Goal: Task Accomplishment & Management: Complete application form

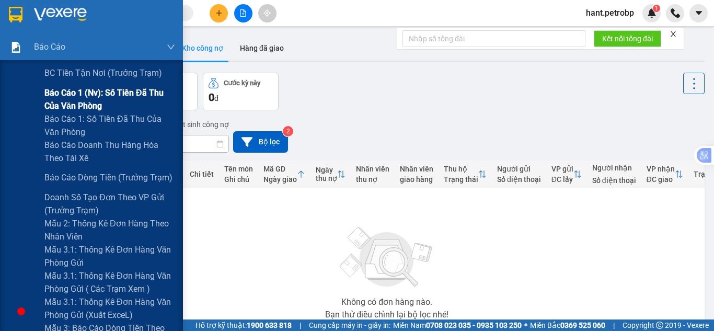
click at [134, 93] on span "Báo cáo 1 (nv): Số tiền đã thu của văn phòng" at bounding box center [109, 99] width 131 height 26
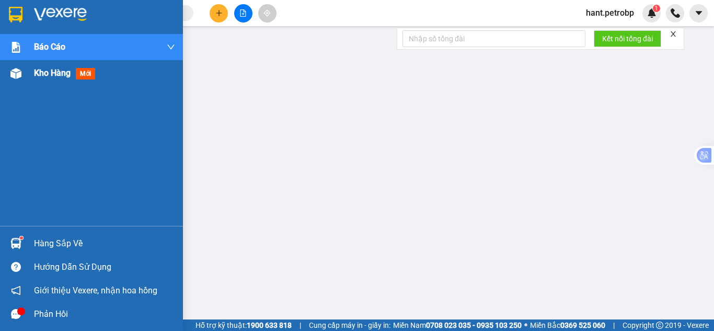
click at [22, 74] on div at bounding box center [16, 73] width 18 height 18
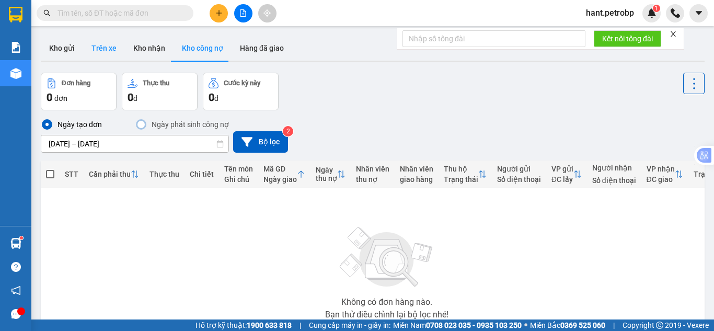
click at [94, 53] on button "Trên xe" at bounding box center [104, 48] width 42 height 25
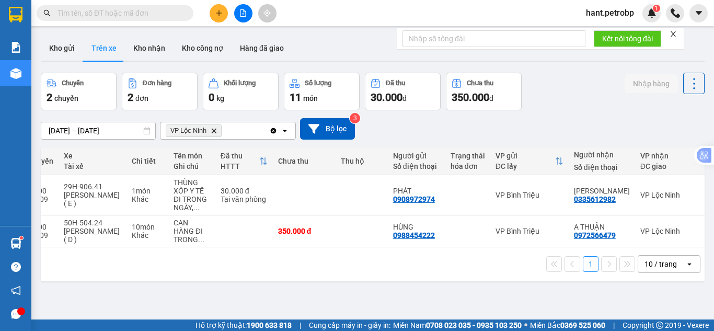
scroll to position [0, 198]
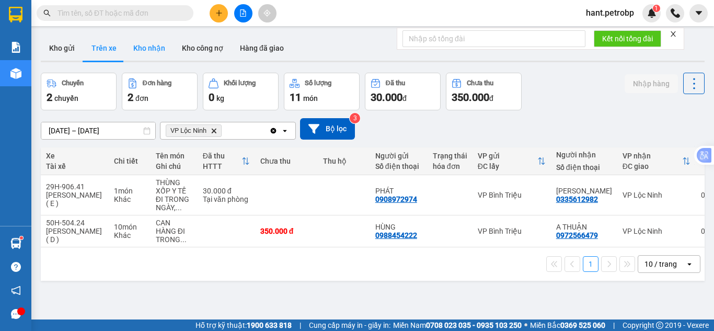
click at [141, 55] on button "Kho nhận" at bounding box center [149, 48] width 49 height 25
type input "12/09/2025 – 15/09/2025"
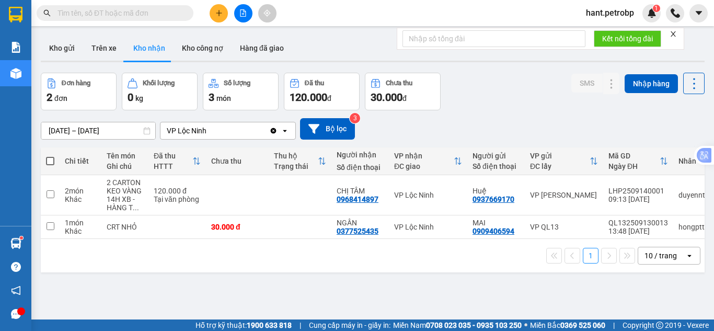
click at [607, 17] on span "hant.petrobp" at bounding box center [610, 12] width 65 height 13
click at [595, 32] on span "Đăng xuất" at bounding box center [615, 33] width 44 height 12
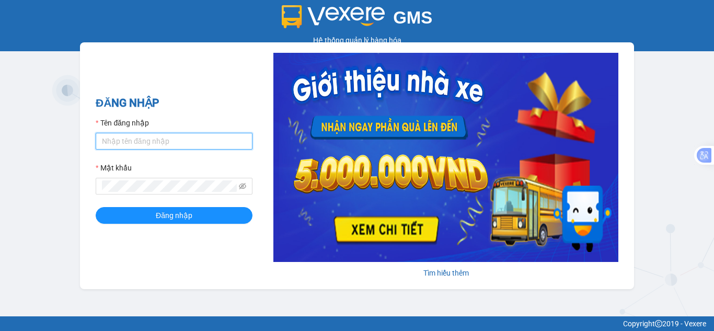
drag, startPoint x: 160, startPoint y: 140, endPoint x: 165, endPoint y: 150, distance: 11.0
click at [161, 142] on input "Tên đăng nhập" at bounding box center [174, 141] width 157 height 17
type input "nhungnth.petrobp"
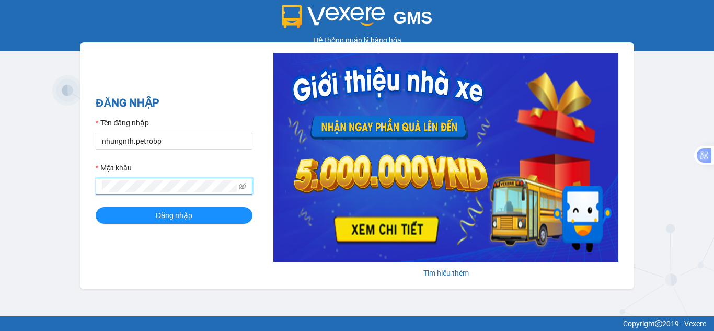
click at [96, 207] on button "Đăng nhập" at bounding box center [174, 215] width 157 height 17
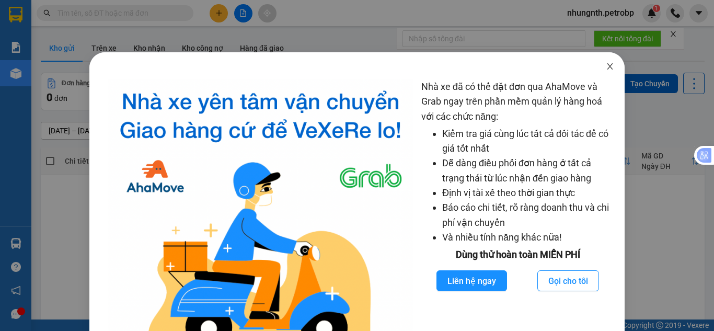
drag, startPoint x: 602, startPoint y: 68, endPoint x: 590, endPoint y: 64, distance: 12.7
click at [606, 67] on icon "close" at bounding box center [610, 66] width 8 height 8
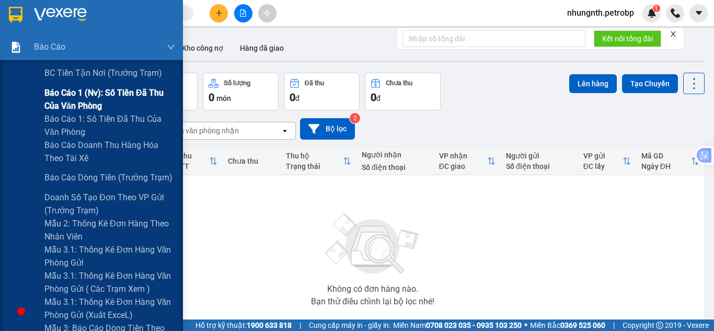
drag, startPoint x: 73, startPoint y: 99, endPoint x: 145, endPoint y: 110, distance: 72.5
click at [74, 99] on span "Báo cáo 1 (nv): Số tiền đã thu của văn phòng" at bounding box center [109, 99] width 131 height 26
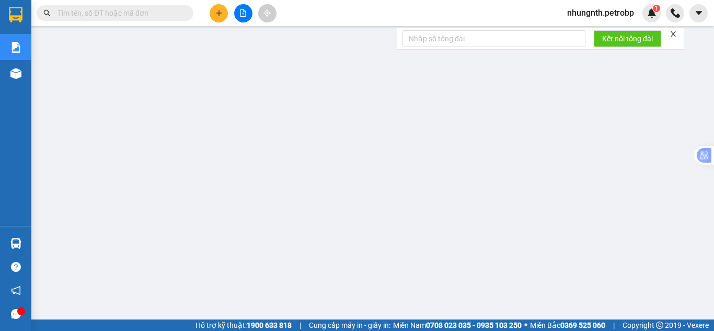
click at [216, 10] on icon "plus" at bounding box center [219, 12] width 7 height 7
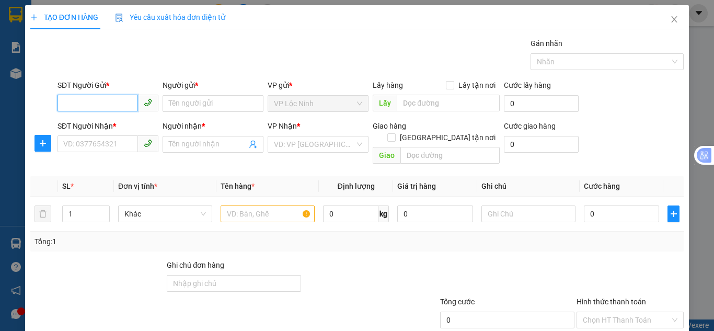
click at [114, 97] on input "SĐT Người Gửi *" at bounding box center [98, 103] width 81 height 17
type input "0365876320"
click at [112, 122] on div "0365876320 - HOA" at bounding box center [106, 125] width 87 height 12
type input "HOA"
type input "0816023879"
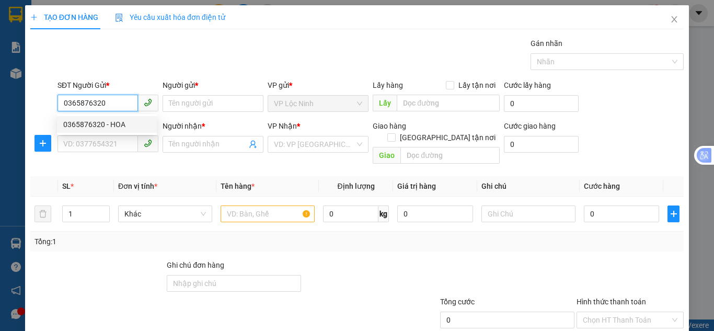
type input "NGỌC"
type input "350.000"
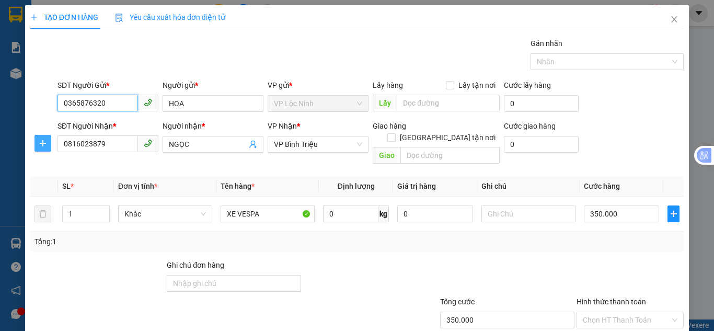
type input "0365876320"
click at [45, 145] on icon "plus" at bounding box center [43, 143] width 8 height 8
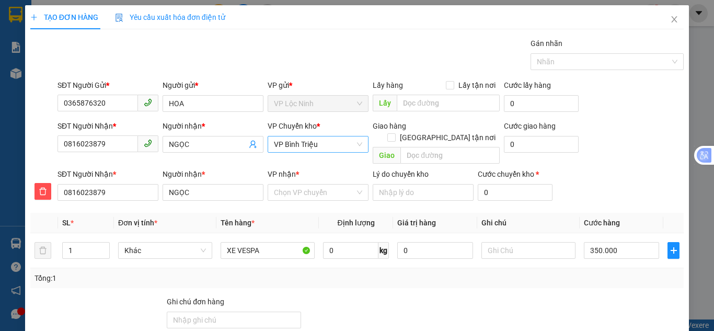
click at [316, 144] on span "VP Bình Triệu" at bounding box center [318, 145] width 88 height 16
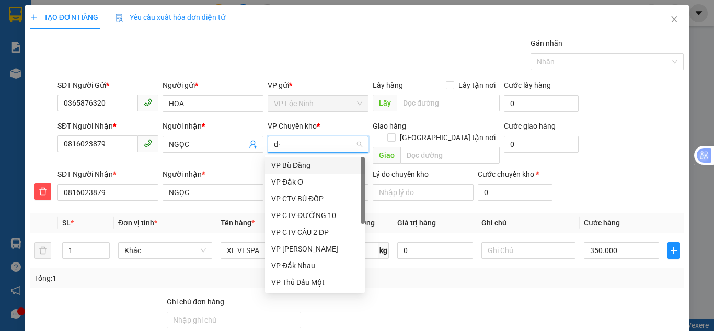
type input "d"
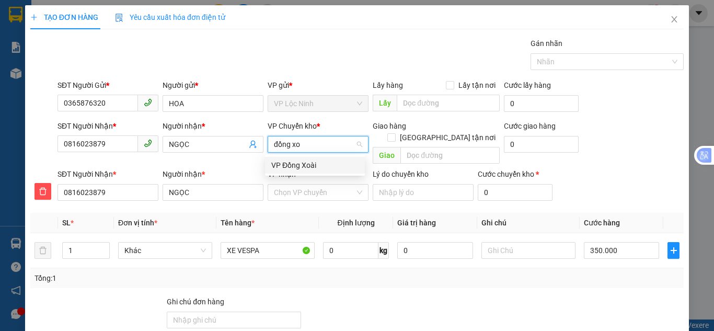
type input "đồng xoa"
click at [299, 169] on div "VP Đồng Xoài" at bounding box center [314, 166] width 87 height 12
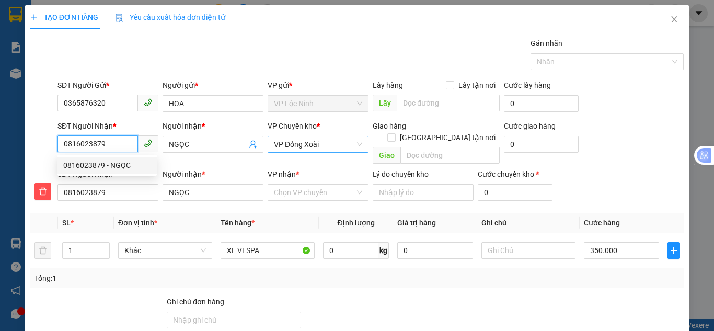
drag, startPoint x: 108, startPoint y: 140, endPoint x: 51, endPoint y: 145, distance: 56.7
click at [51, 145] on div "SĐT Người Nhận * 0816023879 Người nhận * NGỌC VP Chuyển kho * VP Đồng Xoài Giao…" at bounding box center [357, 144] width 656 height 48
type input "0"
type input "07"
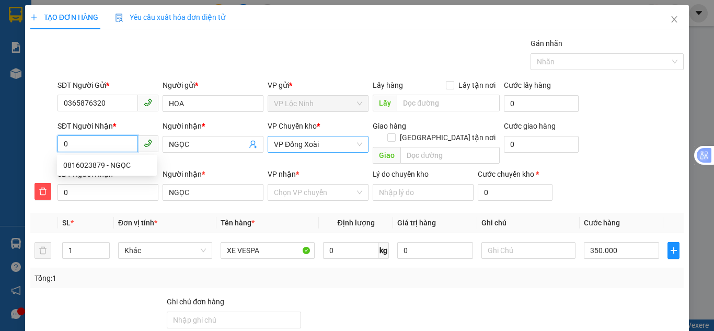
type input "07"
type input "070"
type input "0705"
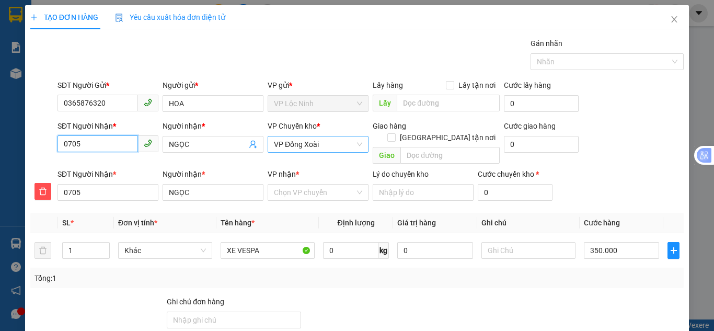
type input "07054"
type input "070547"
type input "0705475"
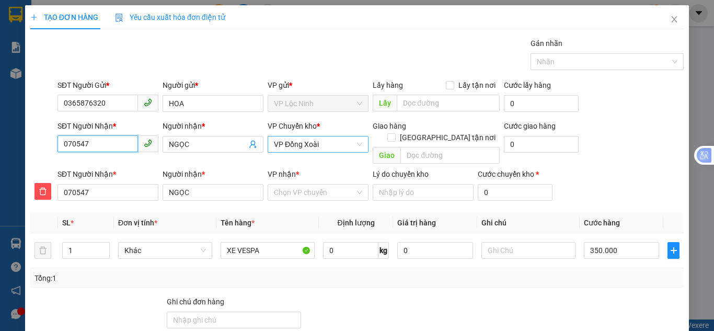
type input "0705475"
type input "07054759"
type input "070547598"
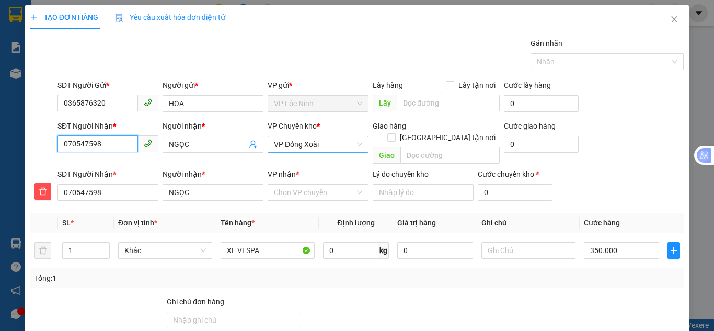
type input "0705475989"
drag, startPoint x: 110, startPoint y: 142, endPoint x: 58, endPoint y: 141, distance: 52.3
click at [58, 141] on input "0705475989" at bounding box center [98, 143] width 81 height 17
type input "0705475989"
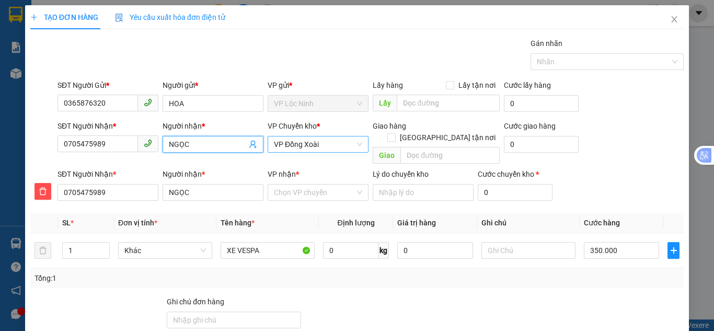
drag, startPoint x: 206, startPoint y: 143, endPoint x: 164, endPoint y: 143, distance: 42.4
click at [164, 143] on span "NGỌC" at bounding box center [213, 144] width 101 height 17
type input "l"
type input "la"
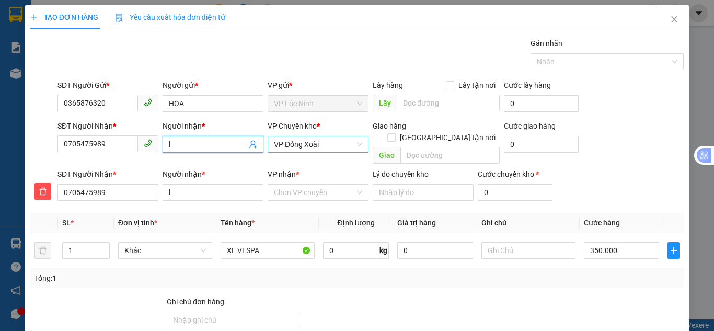
type input "la"
type input "lan"
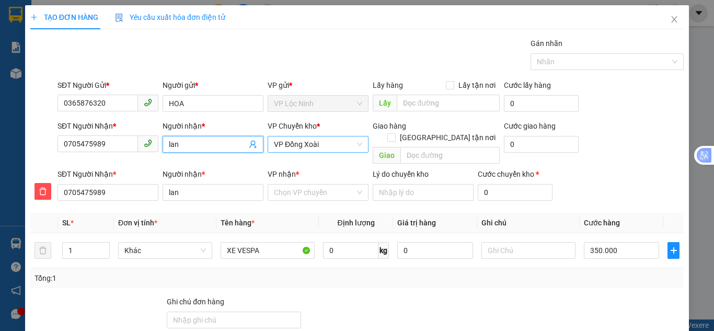
type input "lan a"
type input "lan an"
type input "lan anh"
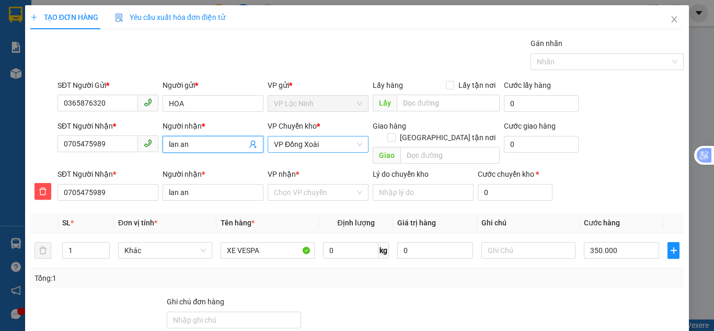
type input "lan anh"
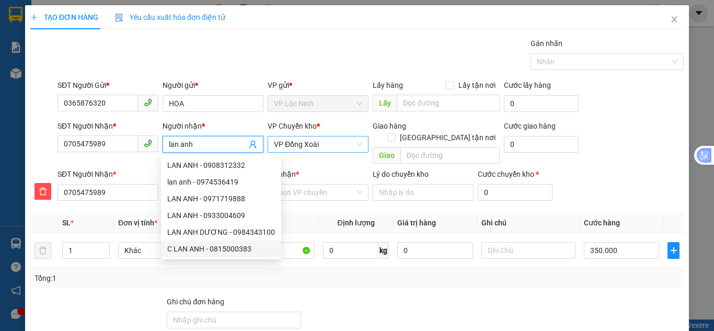
type input "lan anh"
click at [99, 274] on div "Tổng: 1" at bounding box center [357, 278] width 654 height 20
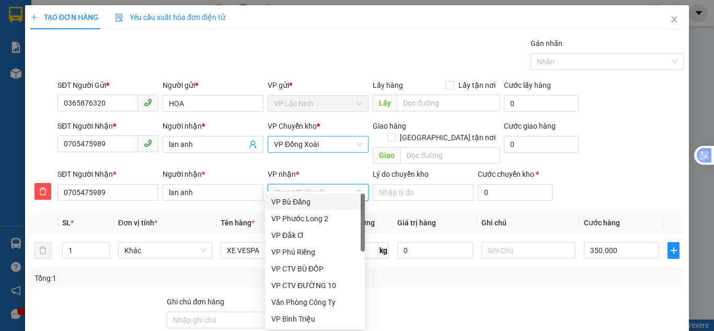
click at [317, 185] on input "VP nhận *" at bounding box center [314, 193] width 81 height 16
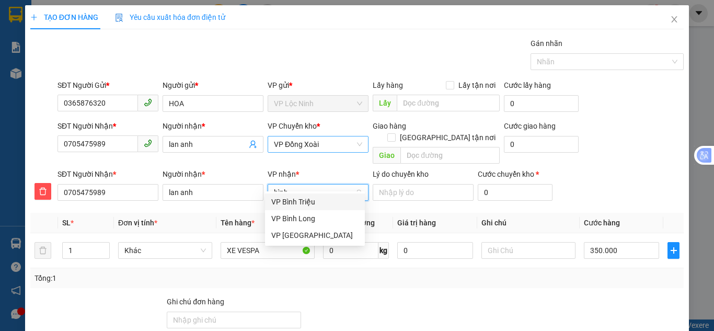
type input "bình"
click at [297, 202] on div "VP Bình Triệu" at bounding box center [314, 202] width 87 height 12
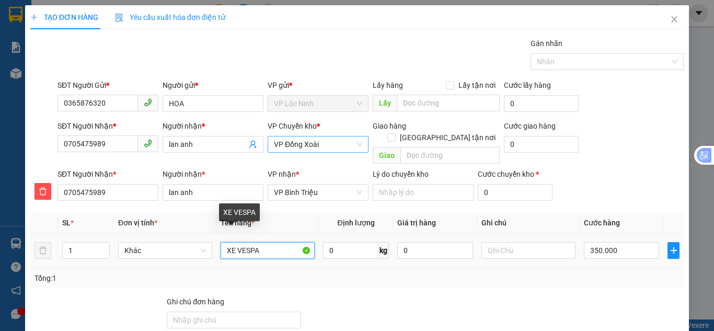
click at [259, 242] on input "XE VESPA" at bounding box center [268, 250] width 94 height 17
type input "XE SỐ"
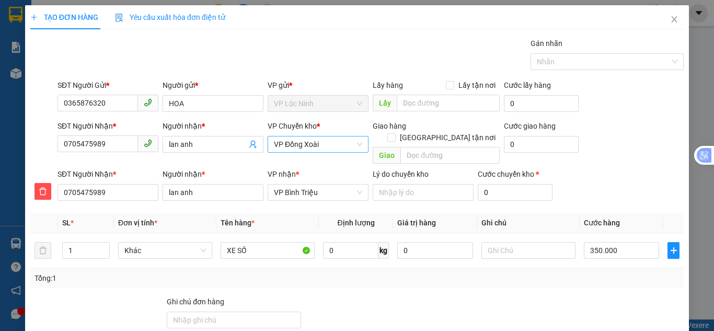
click at [140, 273] on div "Tổng: 1" at bounding box center [357, 278] width 654 height 20
click at [614, 242] on input "350.000" at bounding box center [621, 250] width 75 height 17
type input "3"
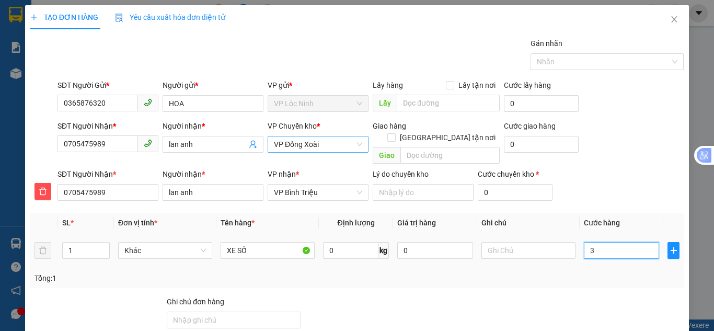
type input "30"
type input "300"
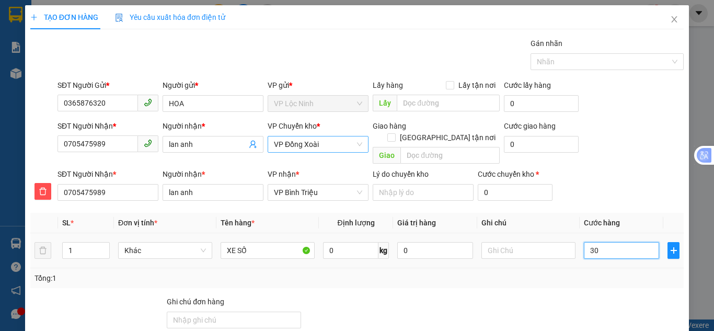
type input "300"
type input "3.000"
type input "30.000"
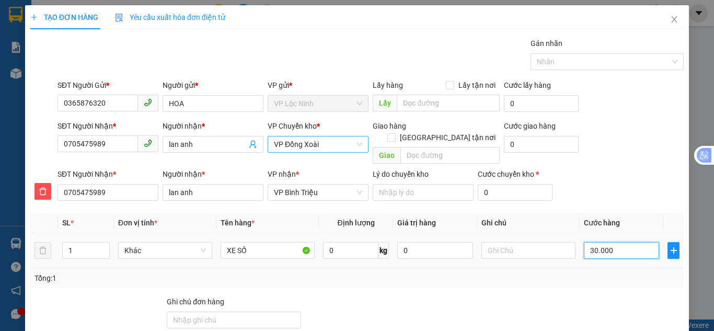
type input "30.000"
type input "300.000"
click at [526, 273] on div "Tổng: 1" at bounding box center [357, 278] width 654 height 20
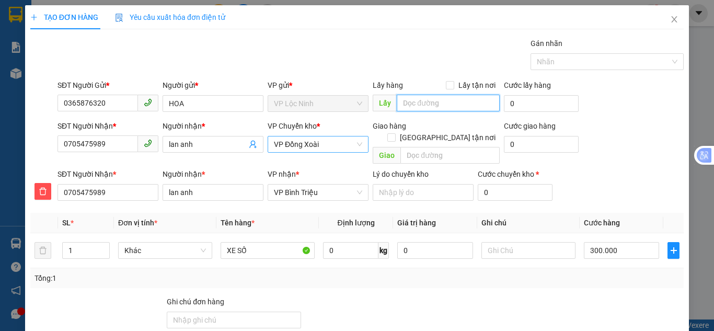
click at [418, 105] on input "text" at bounding box center [448, 103] width 103 height 17
type input "G"
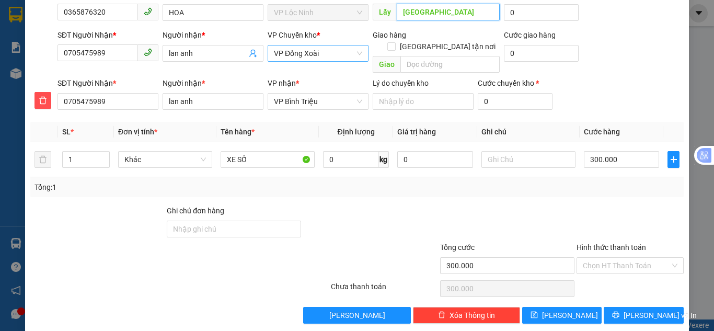
scroll to position [93, 0]
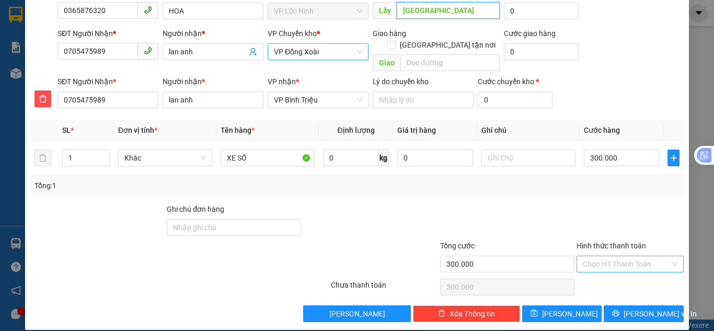
type input "[GEOGRAPHIC_DATA]"
click at [594, 256] on input "Hình thức thanh toán" at bounding box center [626, 264] width 87 height 16
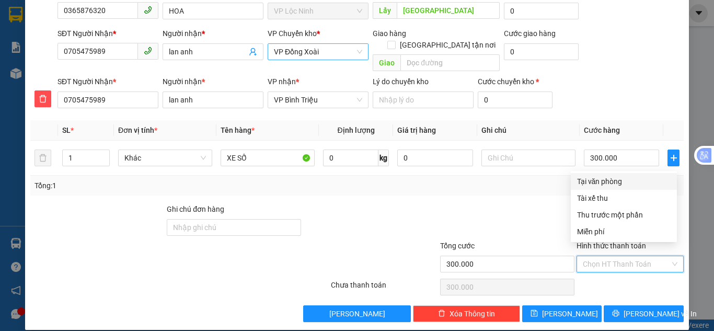
click at [600, 181] on div "Tại văn phòng" at bounding box center [624, 182] width 94 height 12
type input "0"
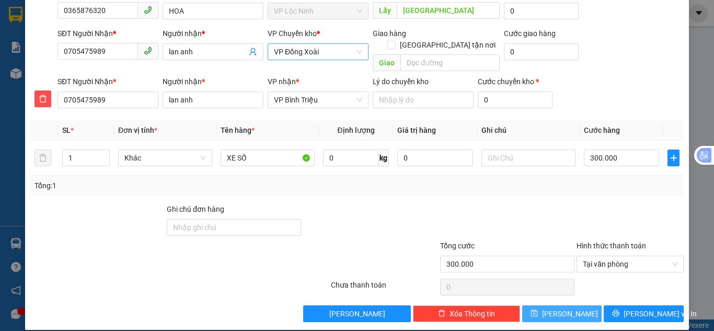
click at [563, 308] on span "[PERSON_NAME]" at bounding box center [570, 314] width 56 height 12
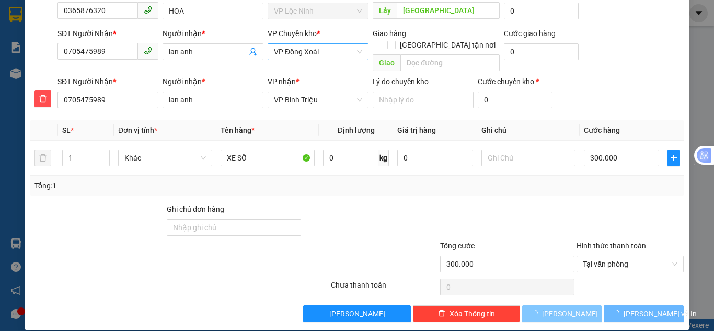
type input "0"
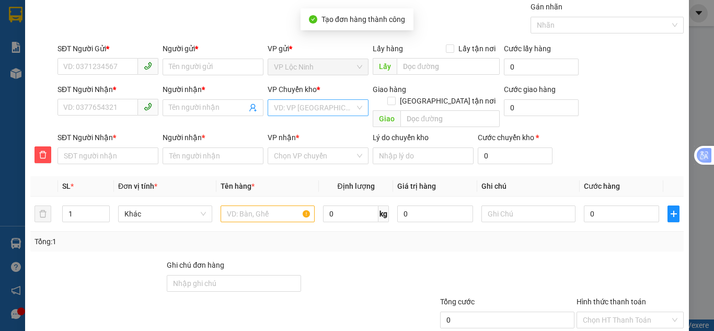
scroll to position [0, 0]
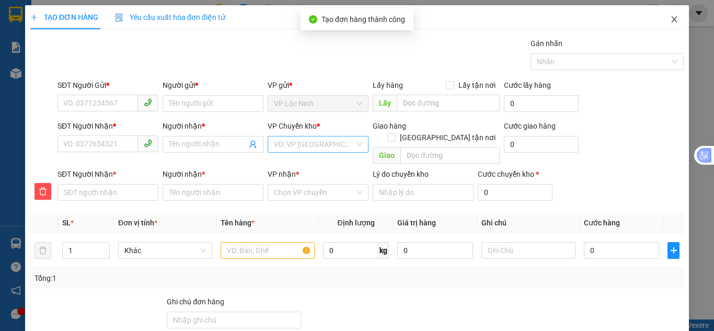
drag, startPoint x: 667, startPoint y: 21, endPoint x: 615, endPoint y: 39, distance: 55.4
click at [671, 19] on icon "close" at bounding box center [675, 19] width 8 height 8
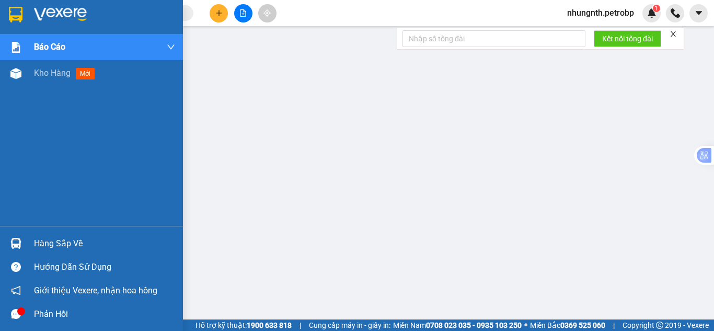
click at [41, 74] on span "Kho hàng" at bounding box center [52, 73] width 37 height 10
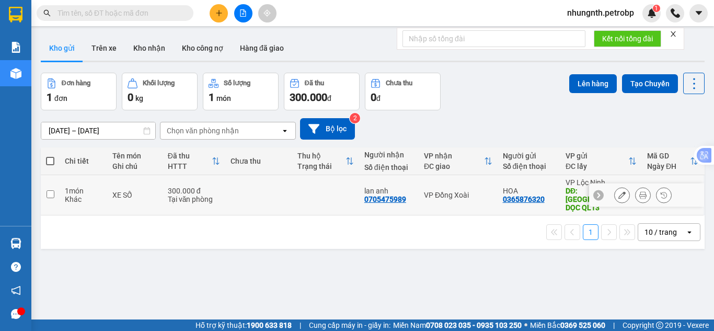
click at [50, 190] on input "checkbox" at bounding box center [51, 194] width 8 height 8
checkbox input "true"
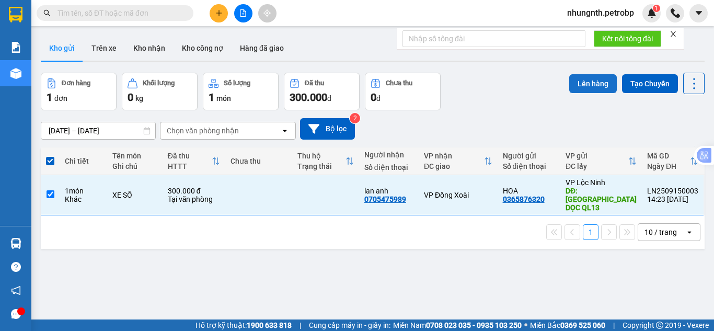
click at [580, 83] on button "Lên hàng" at bounding box center [594, 83] width 48 height 19
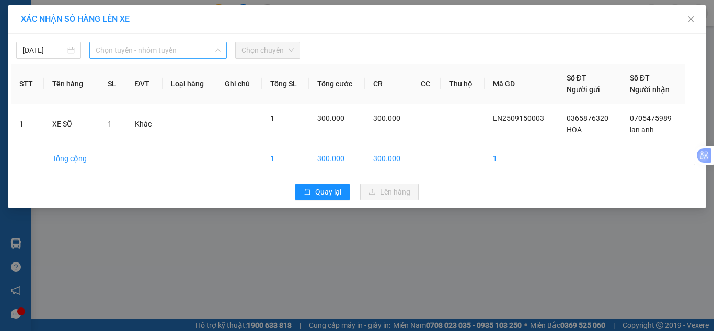
click at [164, 55] on span "Chọn tuyến - nhóm tuyến" at bounding box center [158, 50] width 125 height 16
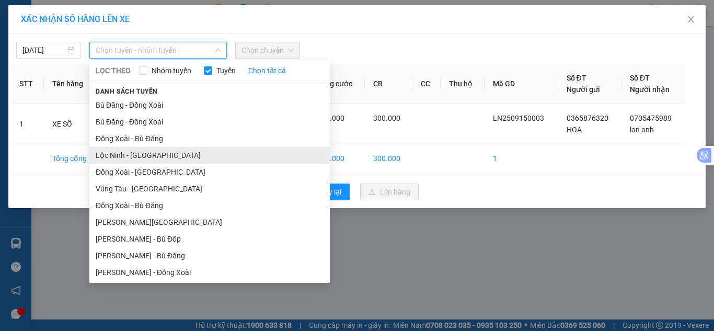
click at [131, 155] on li "Lộc Ninh - [GEOGRAPHIC_DATA]" at bounding box center [209, 155] width 241 height 17
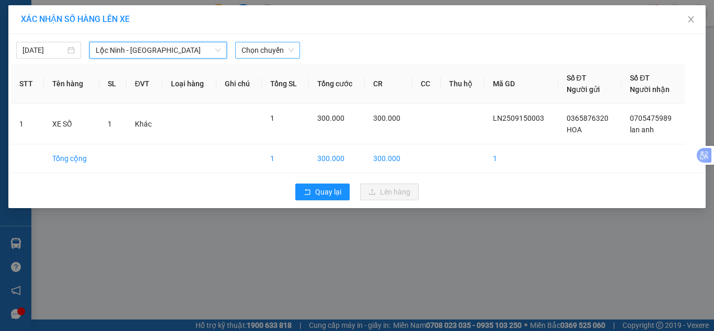
click at [267, 51] on span "Chọn chuyến" at bounding box center [268, 50] width 52 height 16
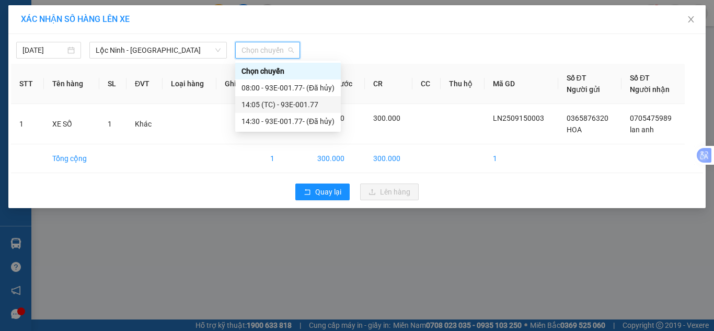
click at [275, 106] on div "14:05 (TC) - 93E-001.77" at bounding box center [288, 105] width 93 height 12
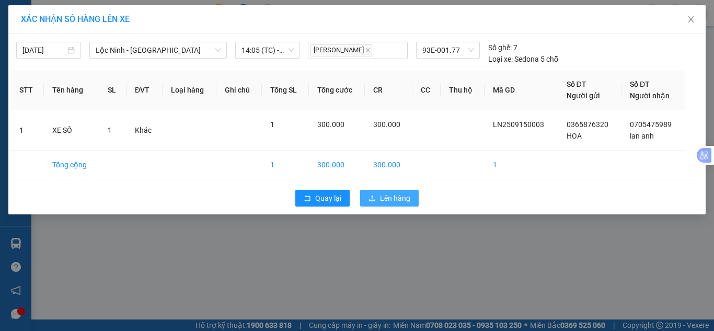
drag, startPoint x: 373, startPoint y: 197, endPoint x: 488, endPoint y: 239, distance: 122.3
click at [373, 197] on icon "upload" at bounding box center [372, 198] width 7 height 7
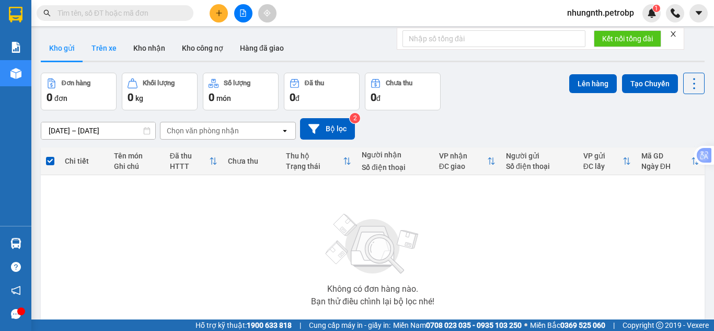
click at [100, 43] on button "Trên xe" at bounding box center [104, 48] width 42 height 25
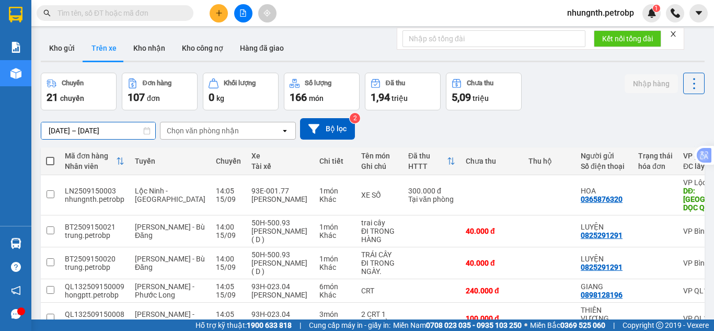
click at [54, 130] on input "[DATE] – [DATE]" at bounding box center [98, 130] width 114 height 17
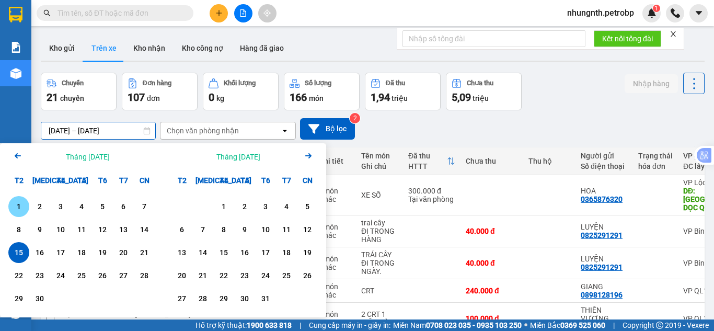
click at [21, 207] on div "1" at bounding box center [19, 206] width 15 height 13
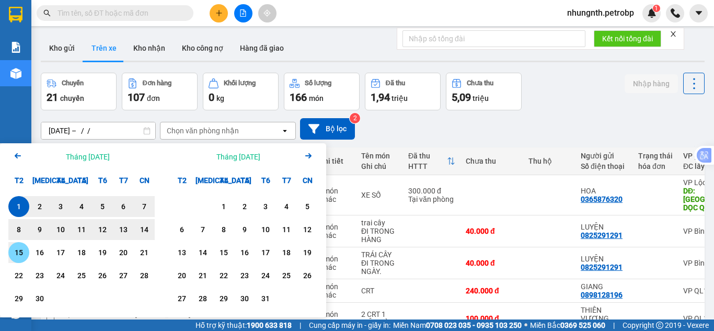
click at [18, 251] on div "15" at bounding box center [19, 252] width 15 height 13
type input "[DATE] – [DATE]"
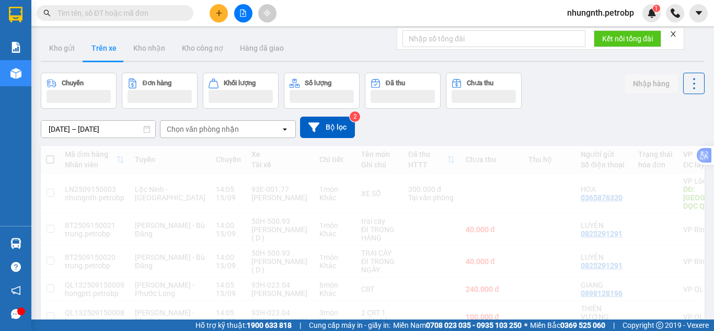
click at [179, 130] on div "Chọn văn phòng nhận" at bounding box center [203, 129] width 72 height 10
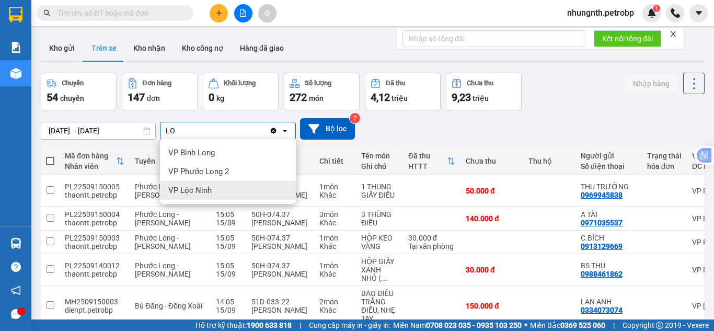
type input "LO"
click at [186, 188] on span "VP Lộc Ninh" at bounding box center [189, 190] width 43 height 10
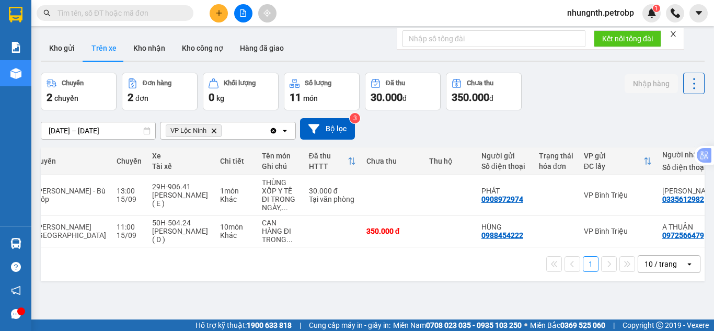
scroll to position [0, 198]
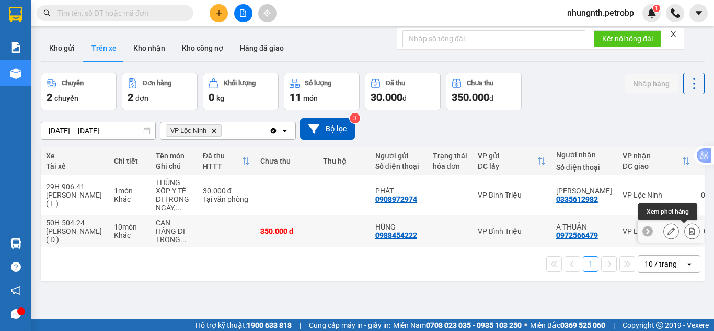
click at [685, 231] on button at bounding box center [692, 231] width 15 height 18
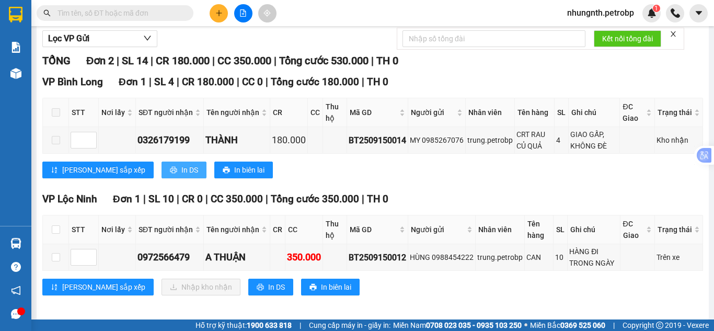
scroll to position [126, 0]
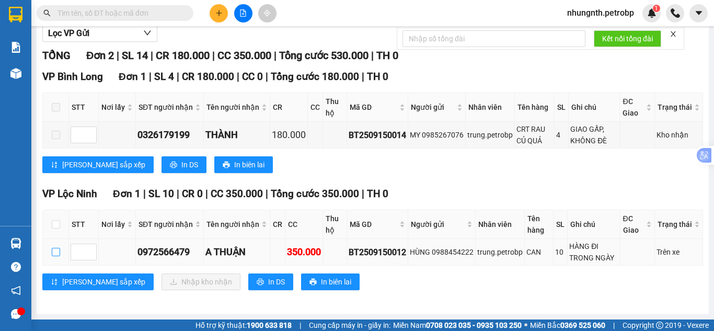
click at [58, 249] on input "checkbox" at bounding box center [56, 252] width 8 height 8
checkbox input "true"
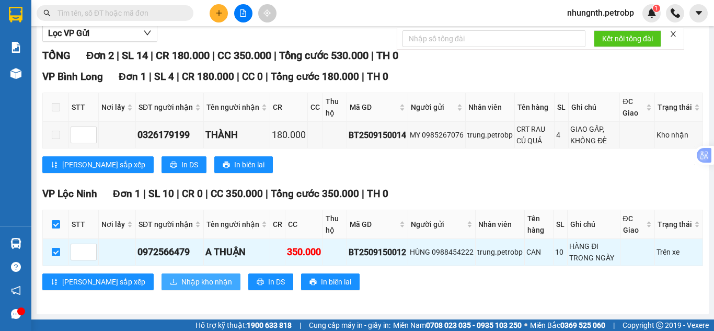
click at [170, 283] on icon "download" at bounding box center [173, 281] width 7 height 7
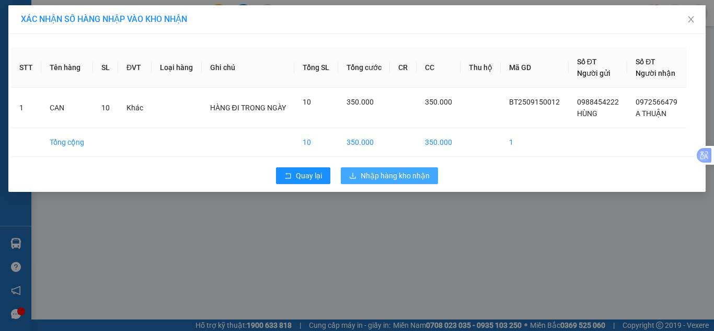
click at [395, 168] on button "Nhập hàng kho nhận" at bounding box center [389, 175] width 97 height 17
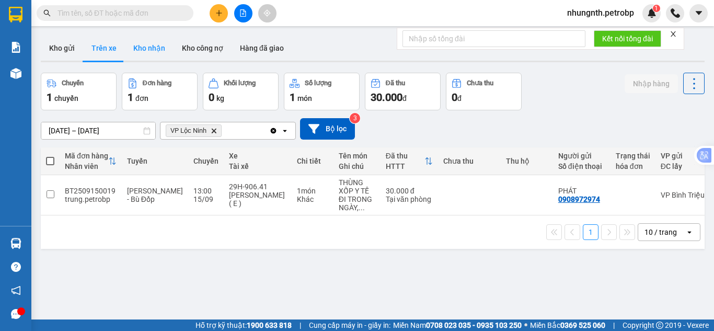
click at [138, 51] on button "Kho nhận" at bounding box center [149, 48] width 49 height 25
type input "[DATE] – [DATE]"
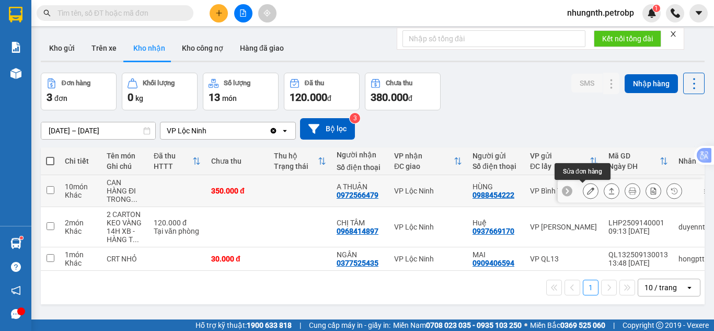
click at [587, 192] on icon at bounding box center [590, 190] width 7 height 7
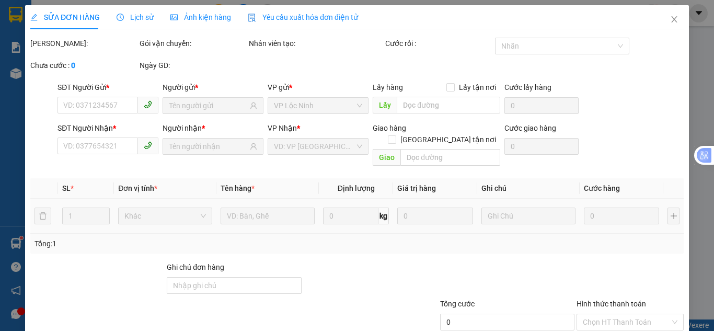
type input "0988454222"
type input "HÙNG"
type input "0972566479"
type input "A THUẬN"
type input "350.000"
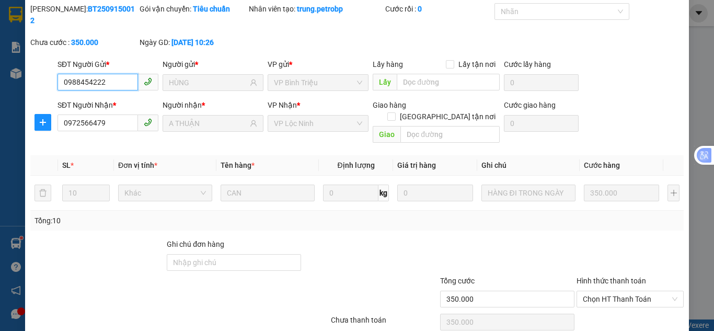
scroll to position [58, 0]
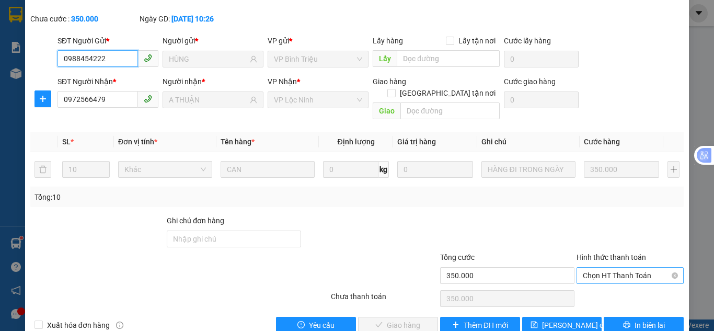
drag, startPoint x: 600, startPoint y: 250, endPoint x: 601, endPoint y: 257, distance: 6.8
click at [601, 268] on span "Chọn HT Thanh Toán" at bounding box center [630, 276] width 95 height 16
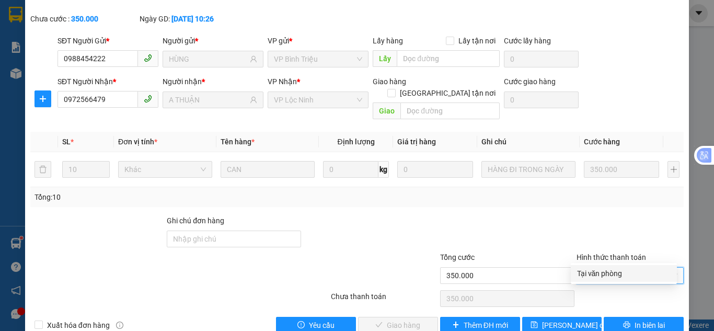
click at [601, 270] on div "Tại văn phòng" at bounding box center [624, 274] width 94 height 12
type input "0"
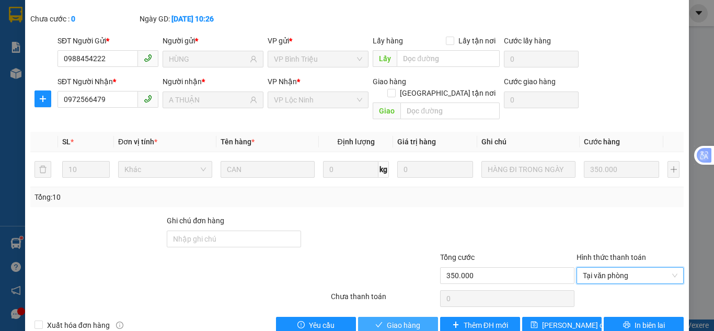
click at [381, 317] on button "Giao hàng" at bounding box center [398, 325] width 80 height 17
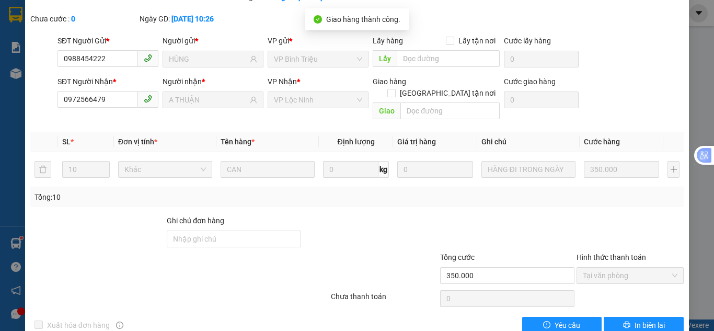
scroll to position [0, 0]
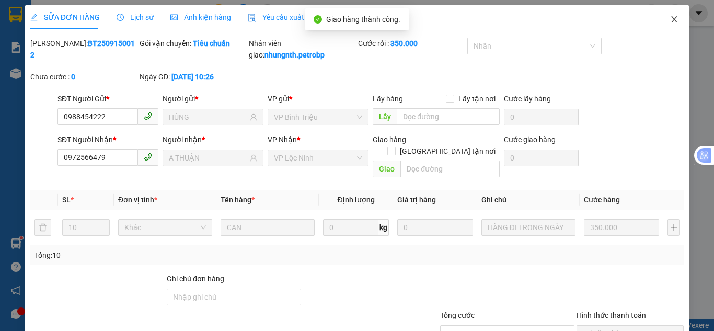
click at [671, 19] on icon "close" at bounding box center [675, 19] width 8 height 8
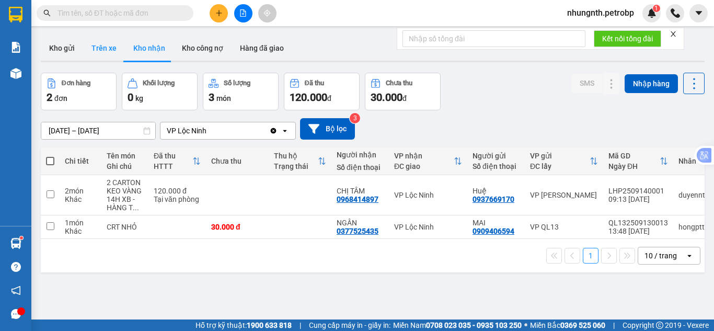
click at [119, 49] on button "Trên xe" at bounding box center [104, 48] width 42 height 25
type input "[DATE] – [DATE]"
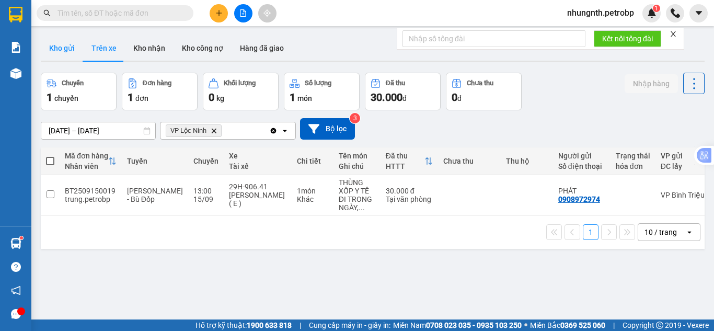
click at [67, 49] on button "Kho gửi" at bounding box center [62, 48] width 42 height 25
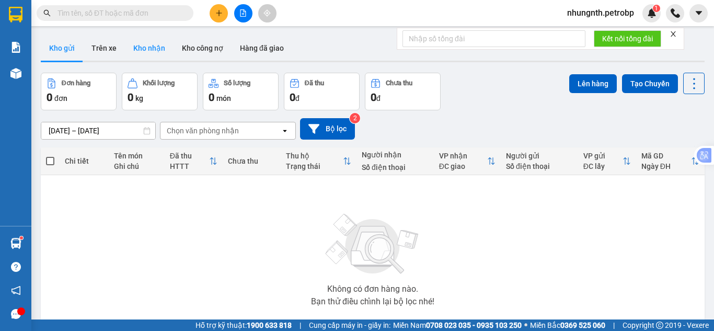
click at [142, 46] on button "Kho nhận" at bounding box center [149, 48] width 49 height 25
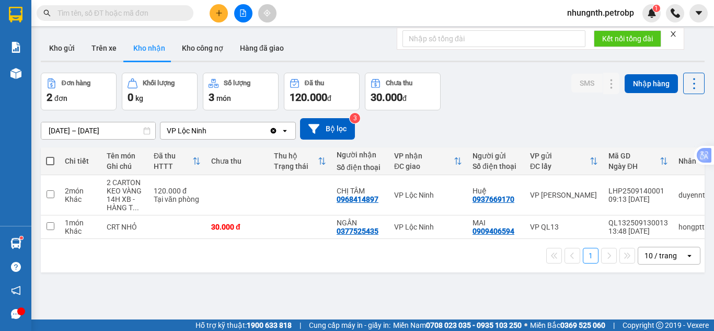
scroll to position [0, 91]
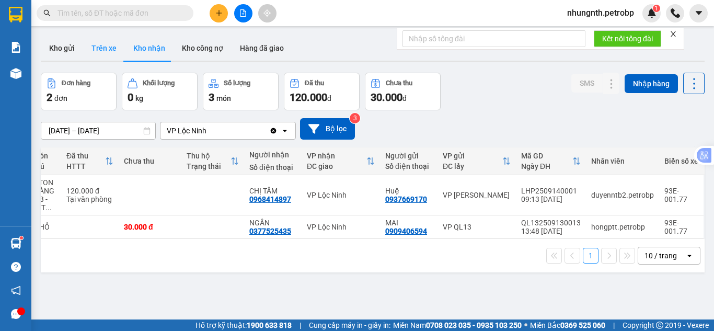
click at [109, 53] on button "Trên xe" at bounding box center [104, 48] width 42 height 25
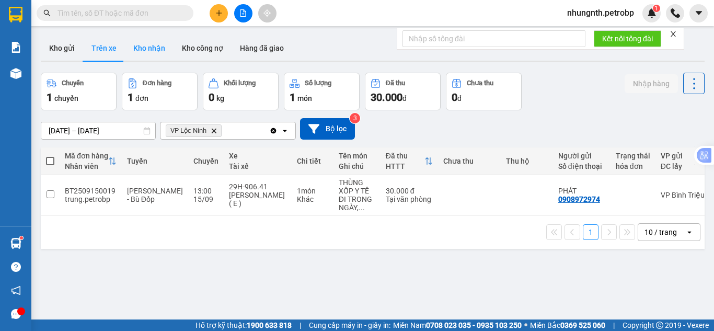
click at [146, 47] on button "Kho nhận" at bounding box center [149, 48] width 49 height 25
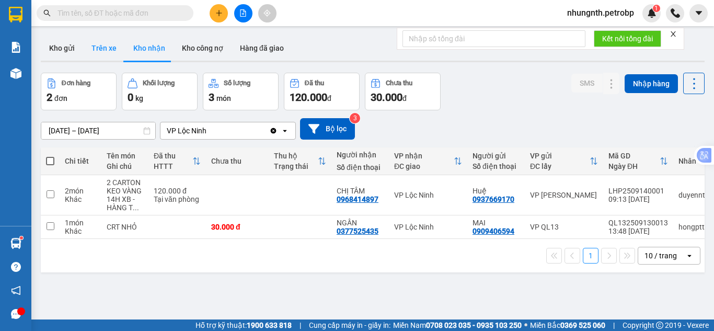
click at [111, 51] on button "Trên xe" at bounding box center [104, 48] width 42 height 25
type input "[DATE] – [DATE]"
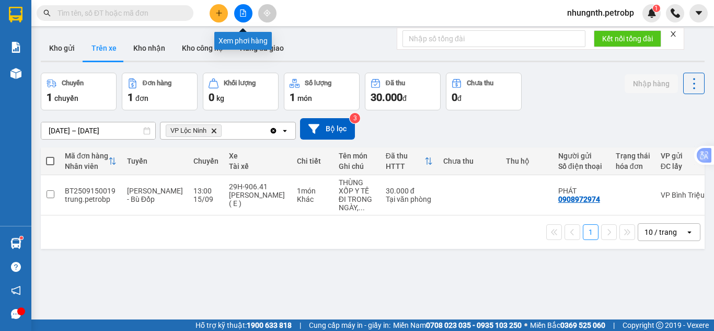
click at [245, 15] on icon "file-add" at bounding box center [243, 12] width 7 height 7
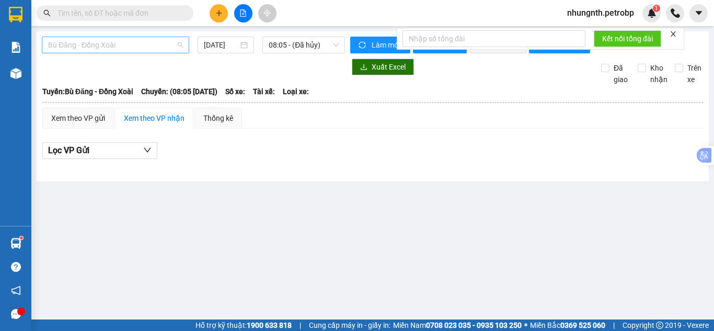
click at [103, 45] on span "Bù Đăng - Đồng Xoài" at bounding box center [115, 45] width 135 height 16
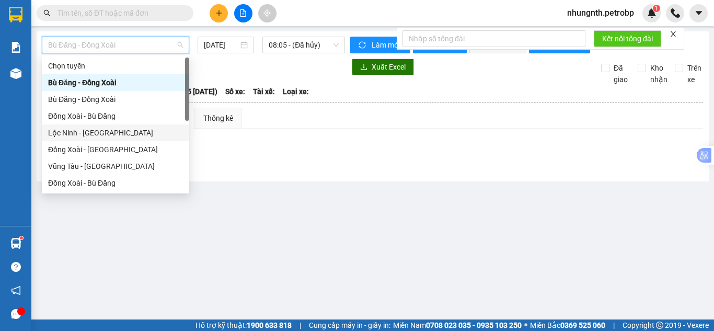
click at [82, 136] on div "Lộc Ninh - [GEOGRAPHIC_DATA]" at bounding box center [115, 133] width 135 height 12
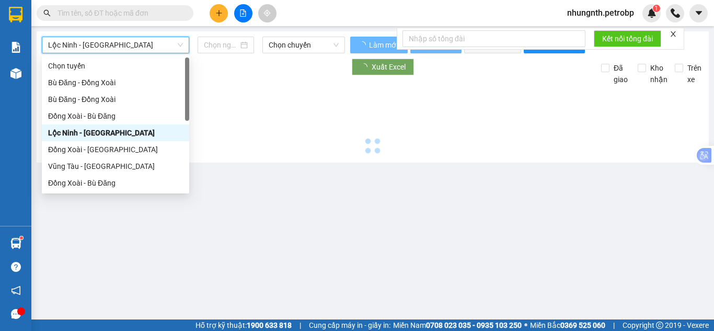
type input "[DATE]"
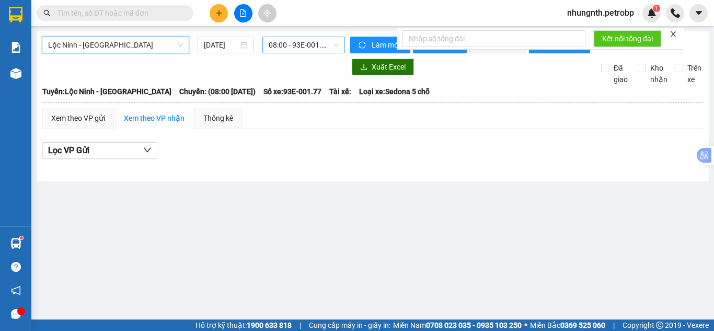
click at [275, 47] on span "08:00 - 93E-001.77 - (Đã hủy)" at bounding box center [304, 45] width 70 height 16
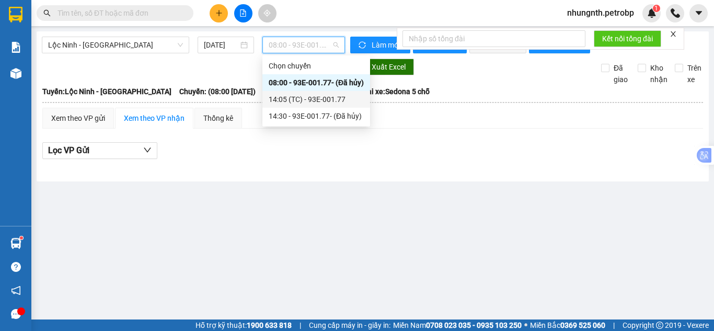
click at [289, 99] on div "14:05 (TC) - 93E-001.77" at bounding box center [316, 100] width 95 height 12
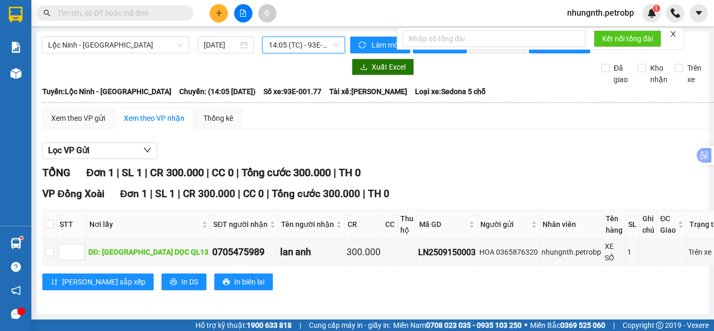
scroll to position [17, 0]
click at [418, 246] on div "LN2509150003" at bounding box center [447, 252] width 58 height 13
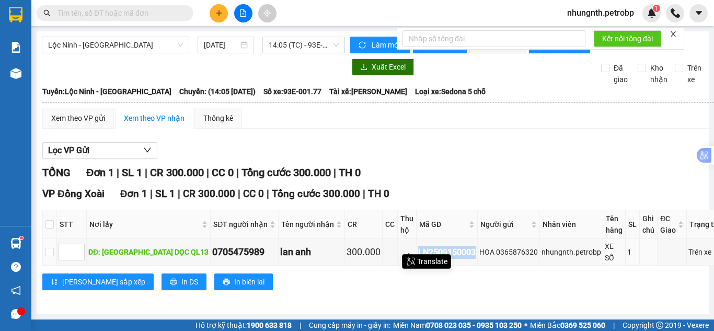
copy div "LN2509150003"
click at [161, 15] on input "text" at bounding box center [119, 13] width 123 height 12
paste input "LN2509150003"
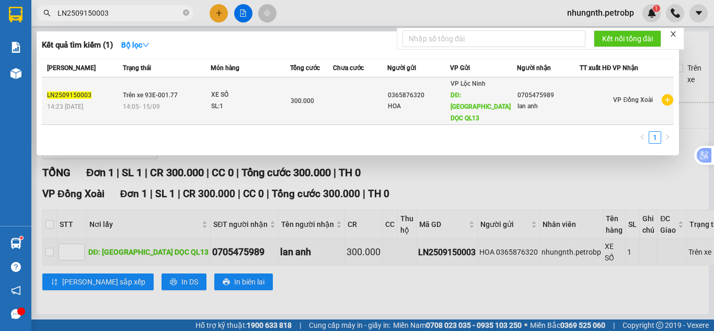
type input "LN2509150003"
click at [302, 97] on span "300.000" at bounding box center [303, 100] width 24 height 7
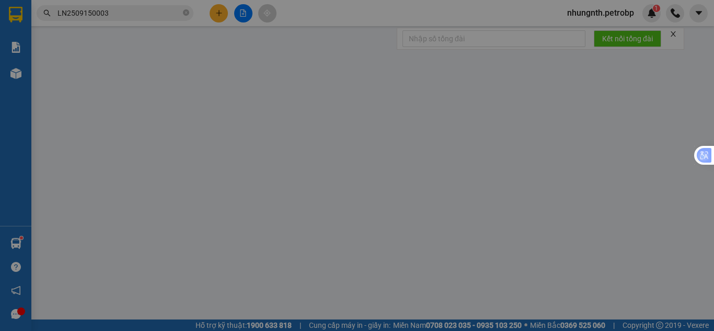
type input "0365876320"
type input "[GEOGRAPHIC_DATA]"
type input "0705475989"
type input "300.000"
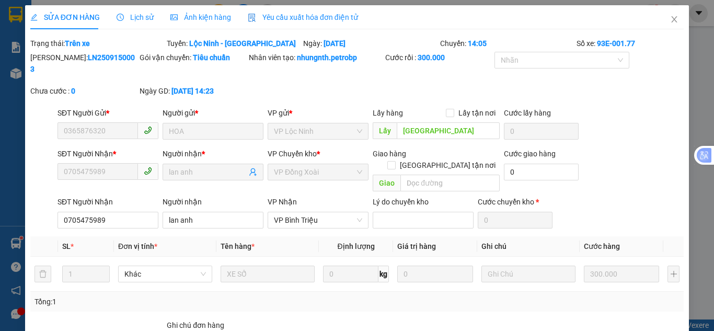
click at [142, 19] on span "Lịch sử" at bounding box center [135, 17] width 37 height 8
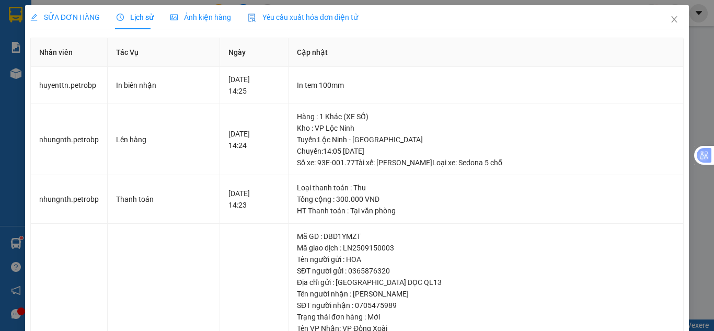
click at [142, 13] on span "Lịch sử" at bounding box center [135, 17] width 37 height 8
click at [61, 19] on span "SỬA ĐƠN HÀNG" at bounding box center [65, 17] width 70 height 8
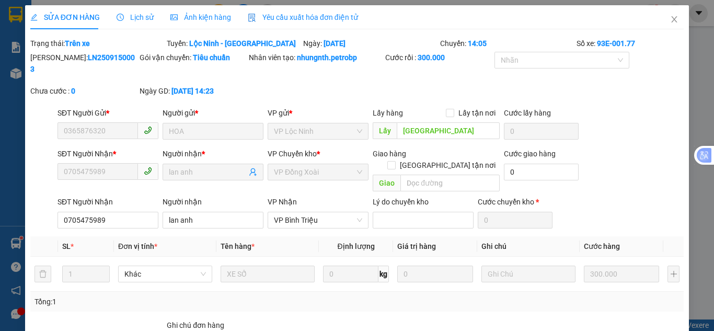
click at [128, 16] on span "Lịch sử" at bounding box center [135, 17] width 37 height 8
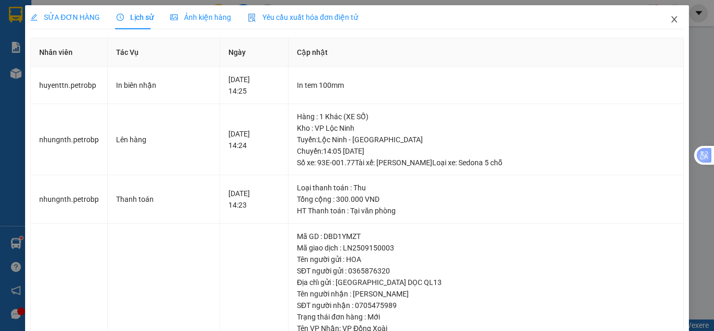
click at [671, 20] on icon "close" at bounding box center [675, 19] width 8 height 8
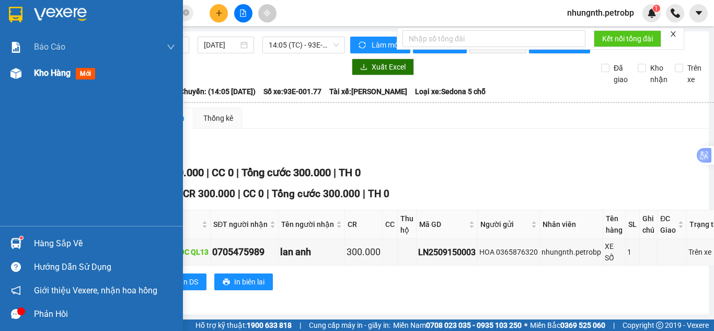
click at [34, 70] on span "Kho hàng" at bounding box center [52, 73] width 37 height 10
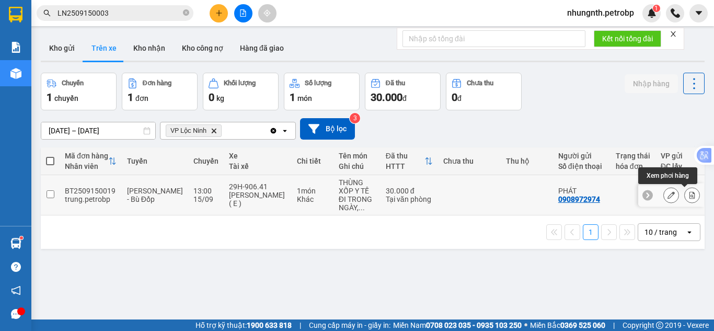
click at [689, 195] on button at bounding box center [692, 195] width 15 height 18
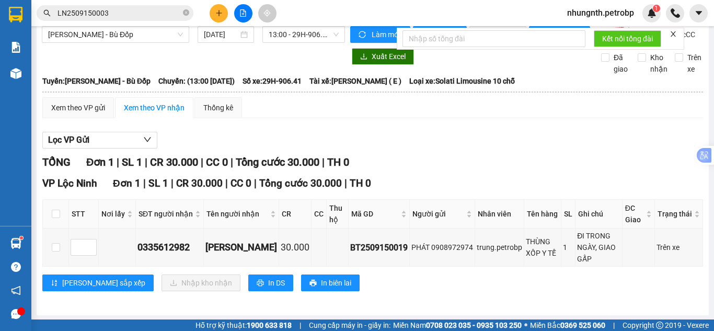
scroll to position [20, 0]
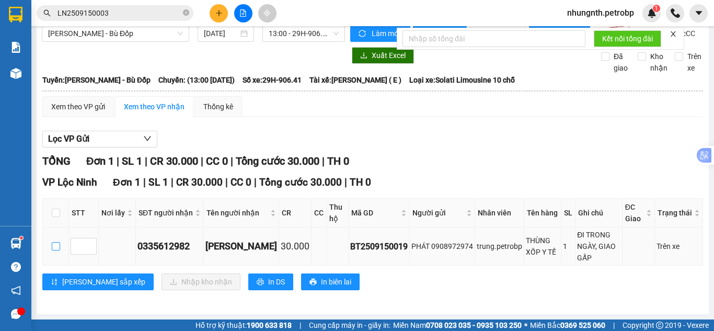
click at [55, 245] on input "checkbox" at bounding box center [56, 246] width 8 height 8
checkbox input "true"
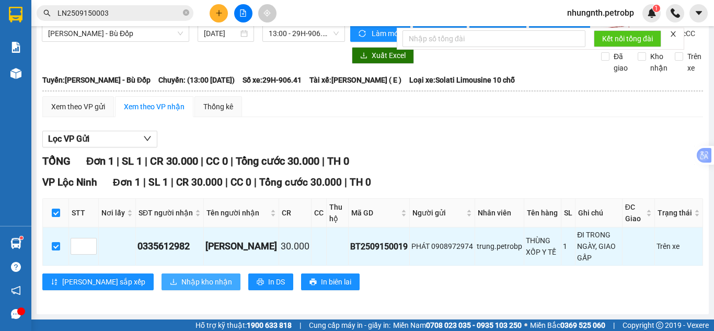
click at [182, 282] on span "Nhập kho nhận" at bounding box center [207, 282] width 51 height 12
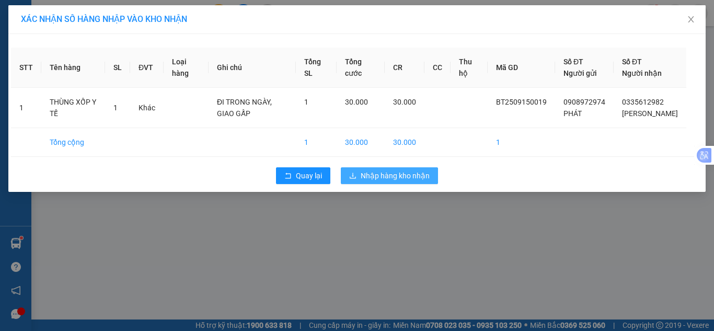
click at [385, 182] on span "Nhập hàng kho nhận" at bounding box center [395, 176] width 69 height 12
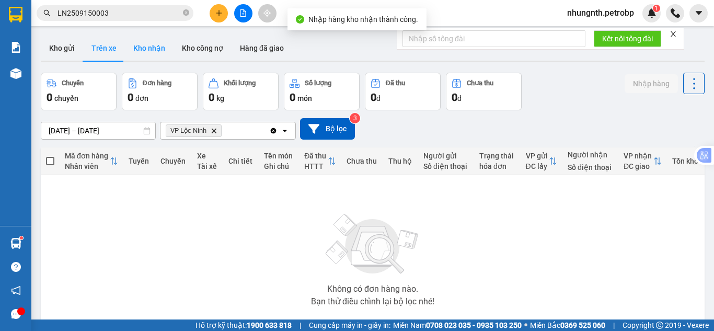
click at [153, 53] on button "Kho nhận" at bounding box center [149, 48] width 49 height 25
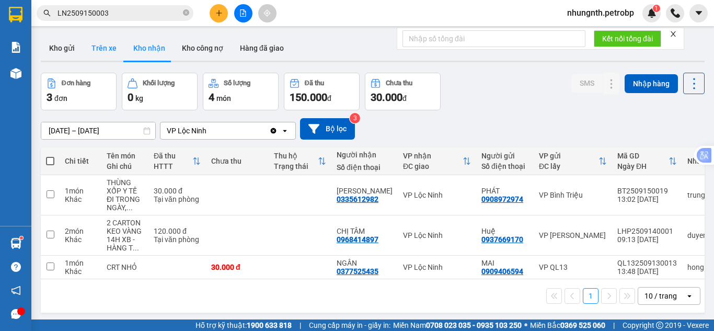
click at [106, 52] on button "Trên xe" at bounding box center [104, 48] width 42 height 25
type input "[DATE] – [DATE]"
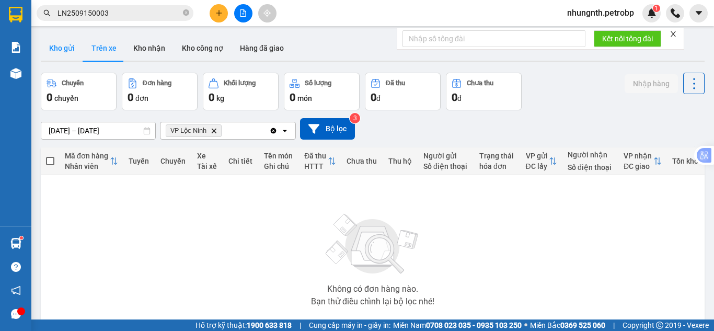
click at [71, 53] on button "Kho gửi" at bounding box center [62, 48] width 42 height 25
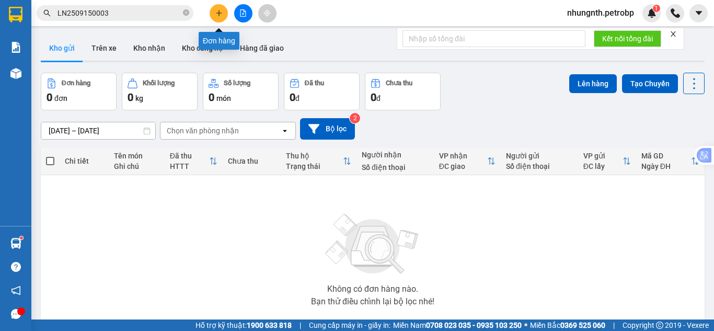
click at [214, 16] on button at bounding box center [219, 13] width 18 height 18
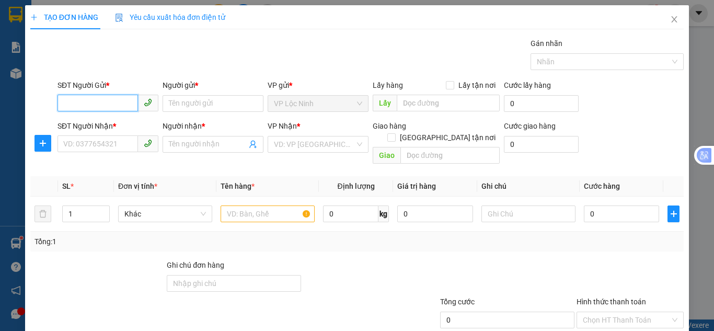
click at [112, 99] on input "SĐT Người Gửi *" at bounding box center [98, 103] width 81 height 17
type input "0832563936"
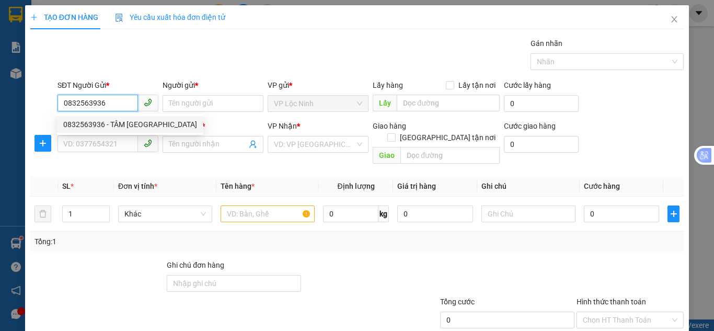
click at [112, 127] on div "0832563936 - TÂM [GEOGRAPHIC_DATA]" at bounding box center [130, 125] width 134 height 12
type input "TÂM ĐỨC"
type input "0333912688"
type input "lab giang"
type input "30.000"
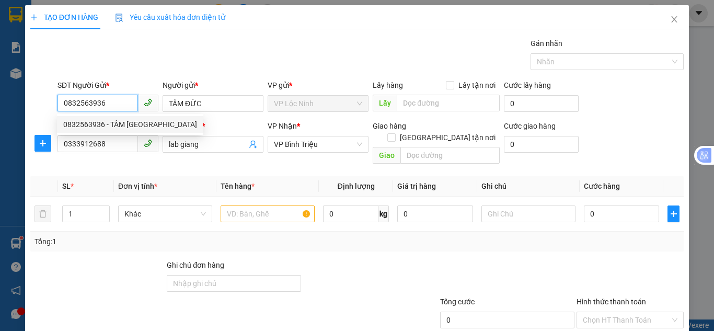
type input "30.000"
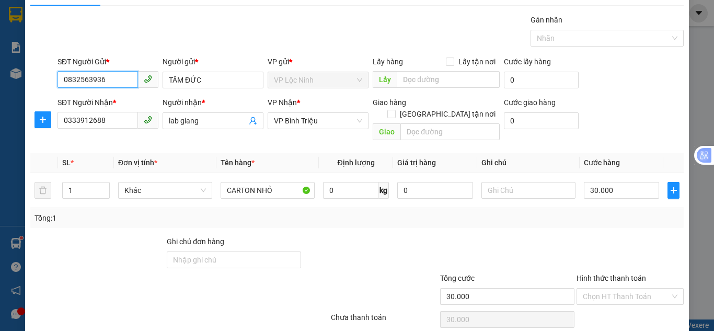
scroll to position [56, 0]
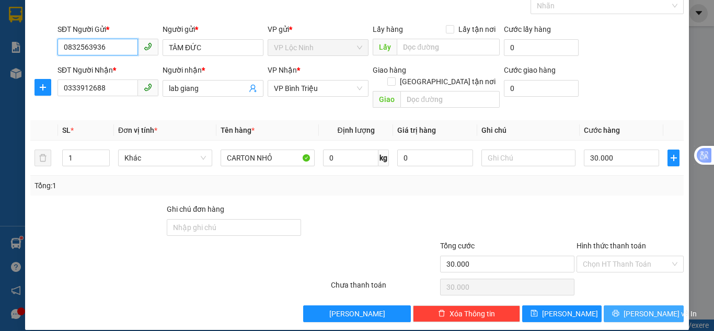
type input "0832563936"
click at [616, 307] on button "[PERSON_NAME] và In" at bounding box center [644, 313] width 80 height 17
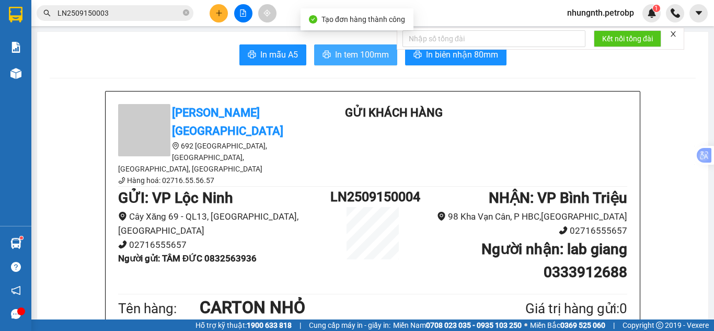
click at [343, 53] on span "In tem 100mm" at bounding box center [362, 54] width 54 height 13
click at [366, 52] on span "In tem 100mm" at bounding box center [362, 54] width 54 height 13
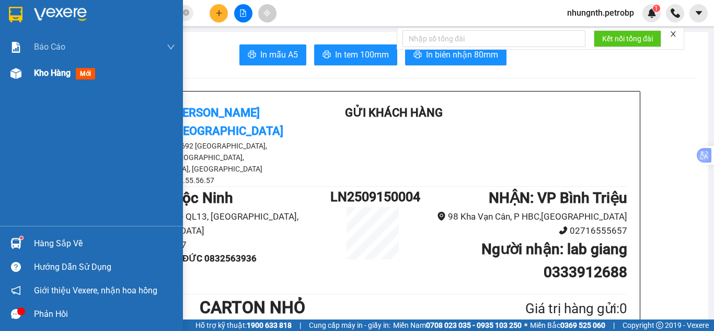
click at [35, 71] on span "Kho hàng" at bounding box center [52, 73] width 37 height 10
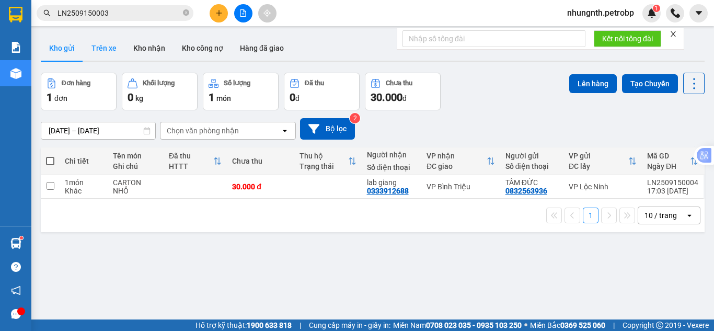
click at [97, 49] on button "Trên xe" at bounding box center [104, 48] width 42 height 25
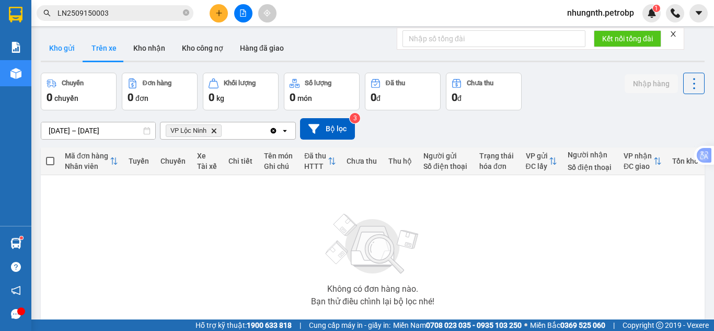
click at [72, 50] on button "Kho gửi" at bounding box center [62, 48] width 42 height 25
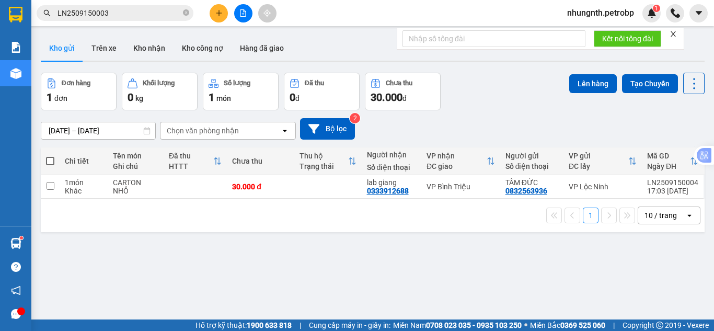
click at [139, 23] on div "Kết quả tìm kiếm ( 1 ) Bộ lọc Mã ĐH Trạng thái Món hàng Tổng cước Chưa cước Ngư…" at bounding box center [357, 13] width 714 height 26
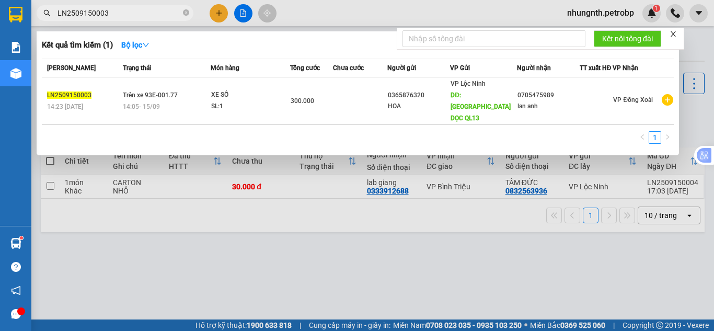
click at [139, 17] on input "LN2509150003" at bounding box center [119, 13] width 123 height 12
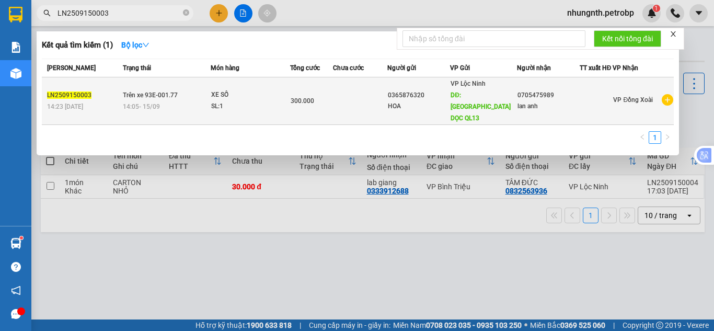
click at [141, 93] on span "Trên xe 93E-001.77" at bounding box center [150, 95] width 55 height 7
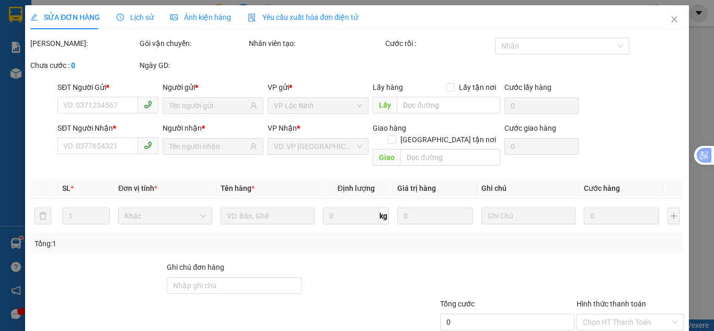
type input "0365876320"
type input "[GEOGRAPHIC_DATA]"
type input "0705475989"
type input "300.000"
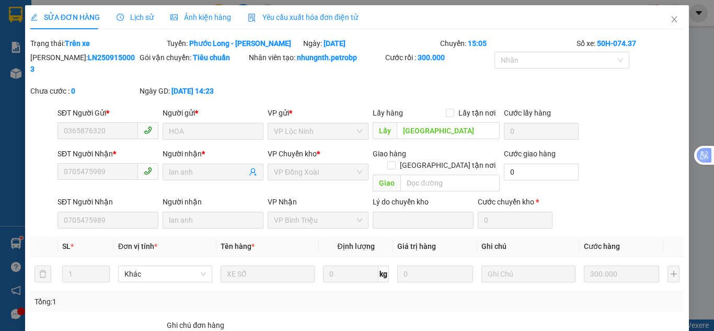
click at [144, 21] on span "Lịch sử" at bounding box center [135, 17] width 37 height 8
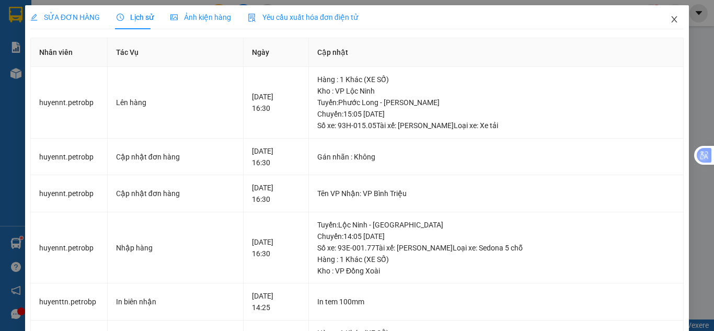
click at [671, 23] on icon "close" at bounding box center [675, 19] width 8 height 8
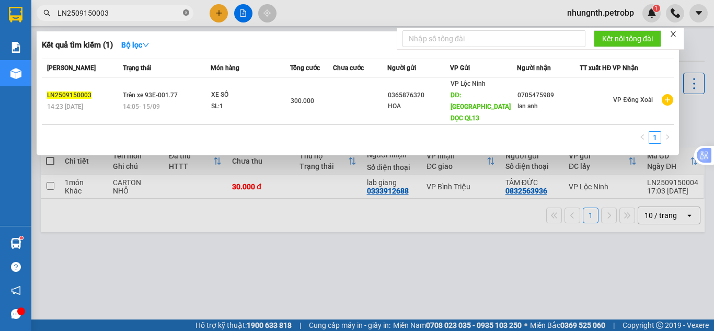
click at [187, 14] on icon "close-circle" at bounding box center [186, 12] width 6 height 6
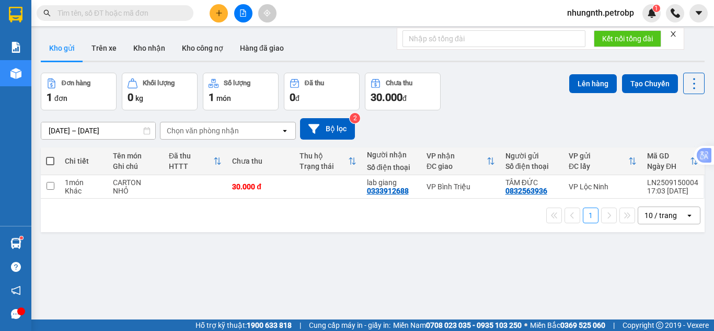
click at [138, 16] on input "text" at bounding box center [119, 13] width 123 height 12
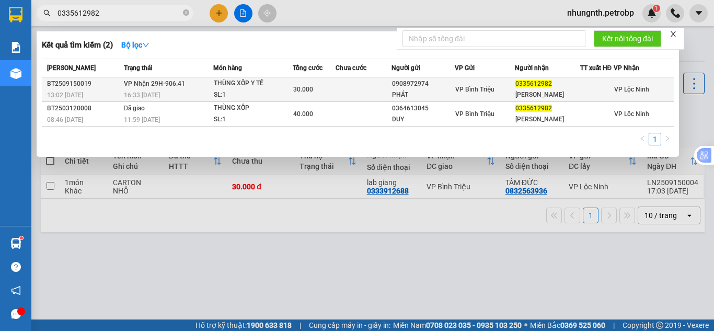
type input "0335612982"
click at [298, 88] on span "30.000" at bounding box center [303, 89] width 20 height 7
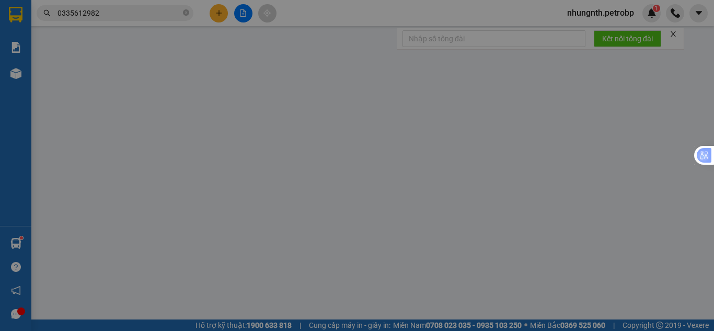
type input "0908972974"
type input "PHÁT"
type input "0335612982"
type input "[PERSON_NAME]"
type input "30.000"
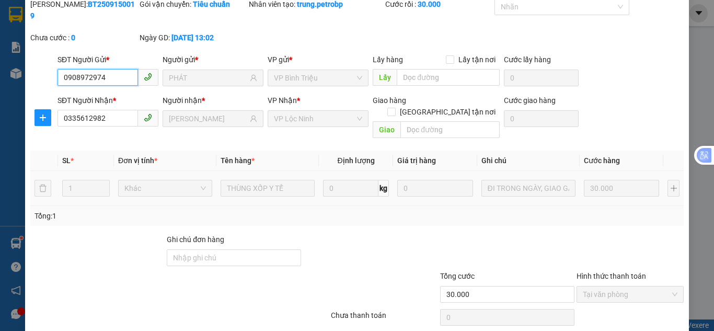
scroll to position [58, 0]
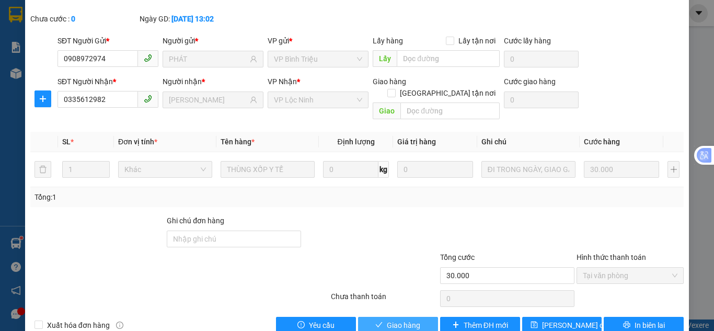
click at [417, 317] on button "Giao hàng" at bounding box center [398, 325] width 80 height 17
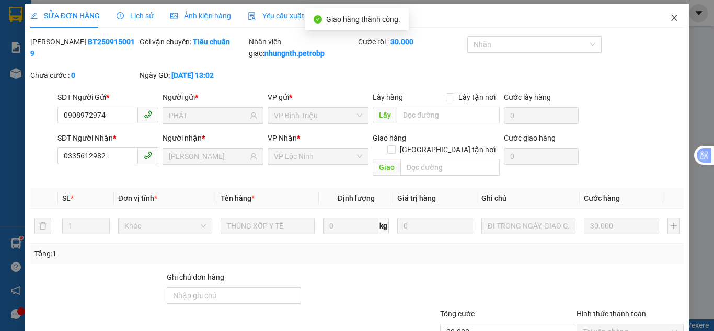
scroll to position [0, 0]
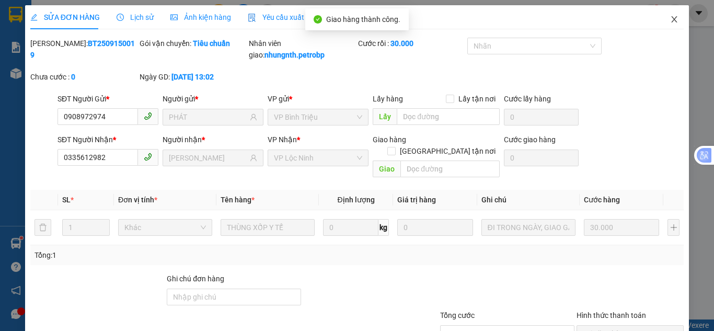
click at [665, 15] on span "Close" at bounding box center [674, 19] width 29 height 29
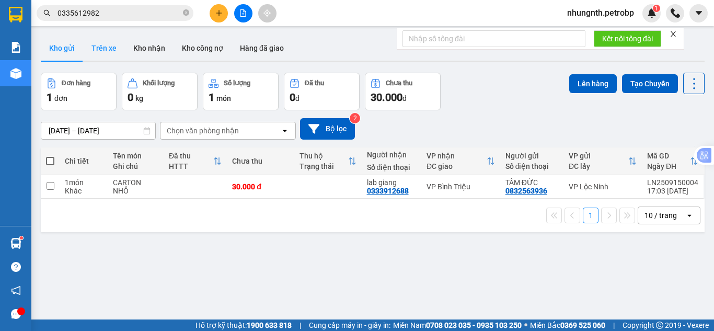
click at [98, 52] on button "Trên xe" at bounding box center [104, 48] width 42 height 25
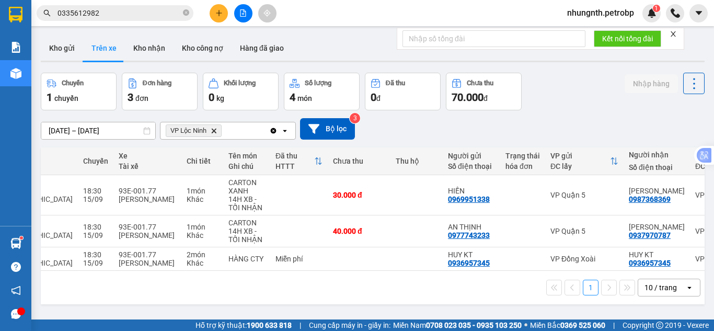
scroll to position [0, 190]
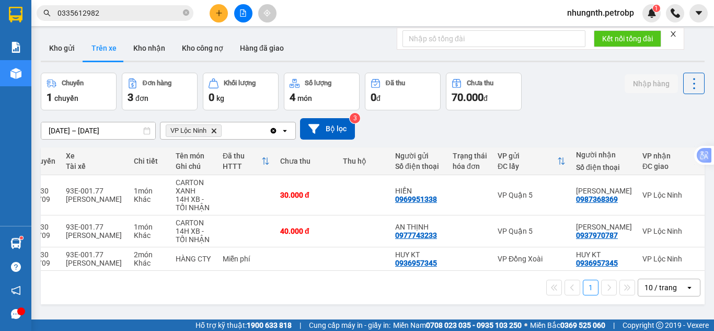
click at [188, 14] on icon "close-circle" at bounding box center [186, 12] width 6 height 6
click at [165, 15] on input "text" at bounding box center [119, 13] width 123 height 12
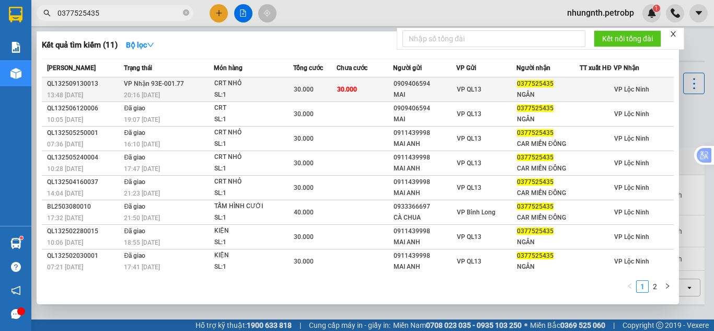
type input "0377525435"
click at [374, 93] on td "30.000" at bounding box center [365, 89] width 56 height 25
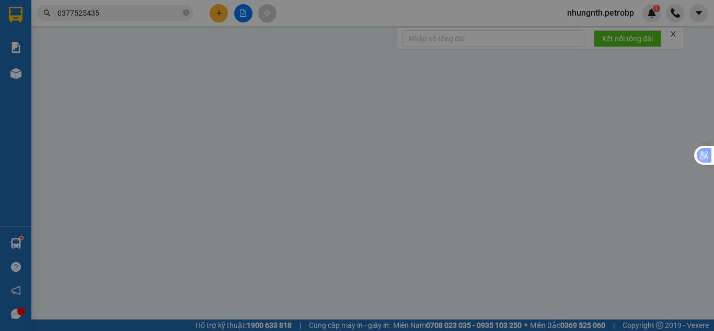
type input "0909406594"
type input "MAI"
type input "0377525435"
type input "NGÂN"
type input "30.000"
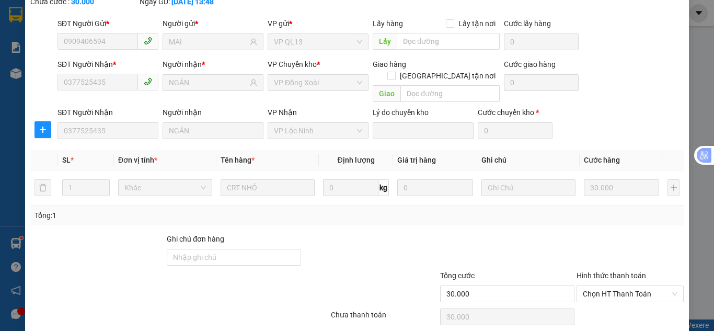
scroll to position [94, 0]
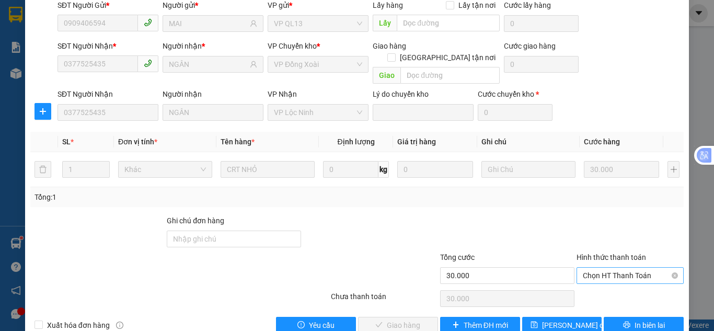
click at [596, 268] on span "Chọn HT Thanh Toán" at bounding box center [630, 276] width 95 height 16
click at [594, 276] on div "Tại văn phòng" at bounding box center [624, 274] width 94 height 12
type input "0"
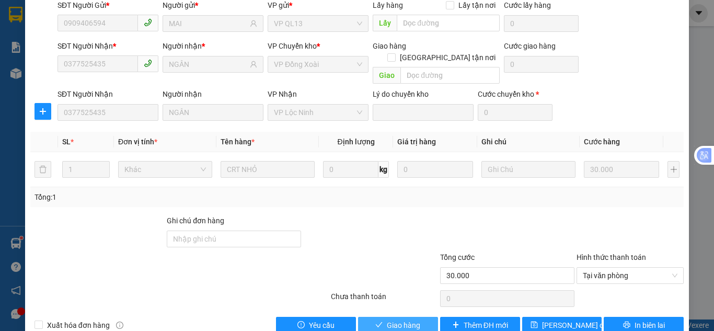
click at [411, 320] on span "Giao hàng" at bounding box center [403, 326] width 33 height 12
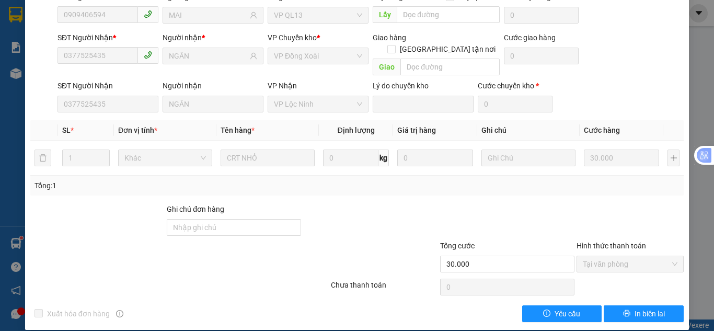
scroll to position [0, 0]
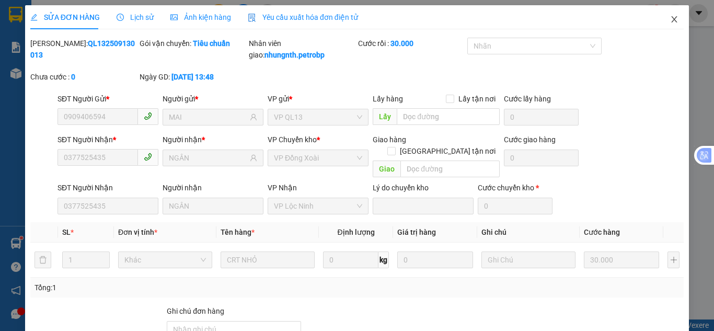
click at [672, 20] on icon "close" at bounding box center [675, 19] width 6 height 6
